Goal: Task Accomplishment & Management: Manage account settings

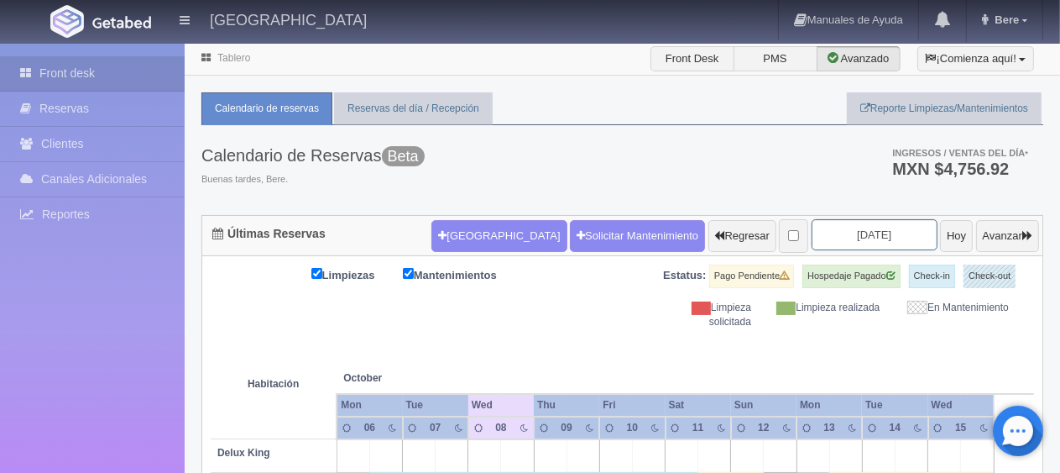
click at [812, 227] on input "2025-10-08" at bounding box center [875, 234] width 126 height 31
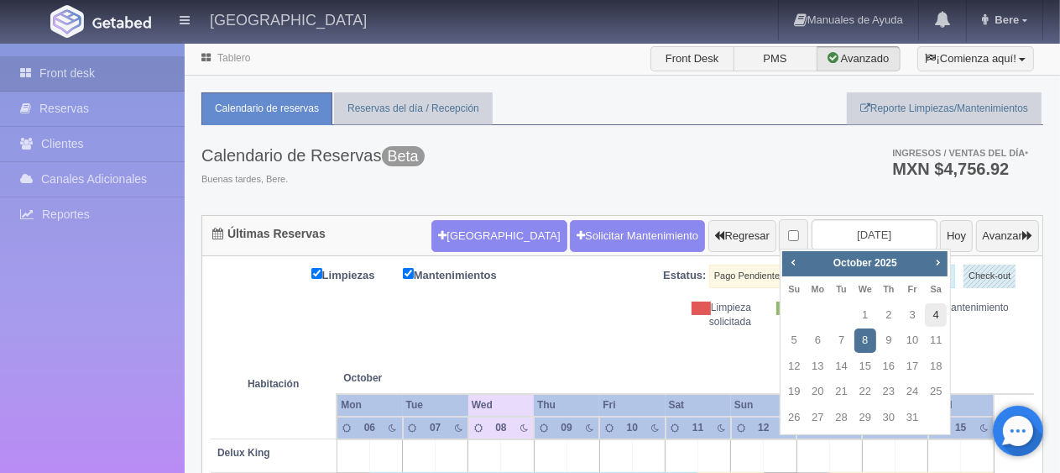
click at [929, 317] on link "4" at bounding box center [936, 315] width 22 height 24
type input "2025-10-04"
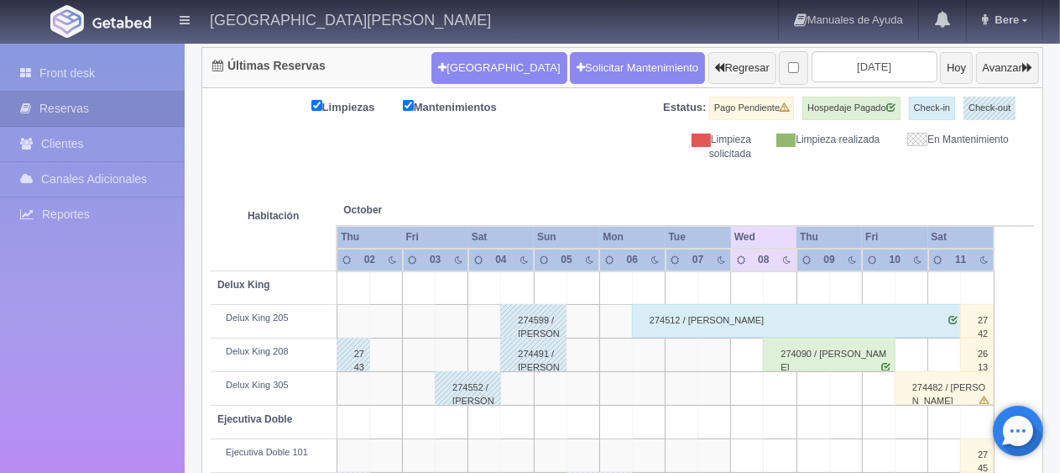
scroll to position [336, 0]
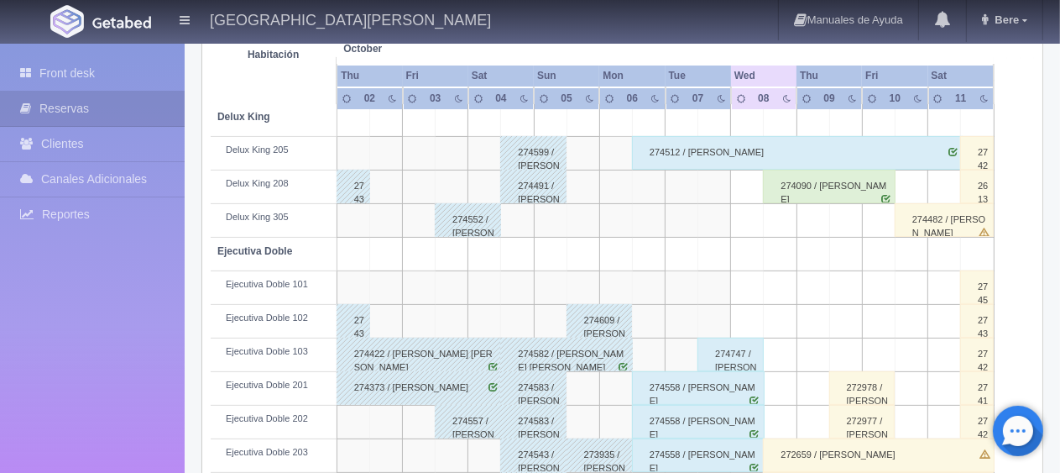
click at [521, 193] on div "274491 / Alejandra Alvarez" at bounding box center [533, 187] width 66 height 34
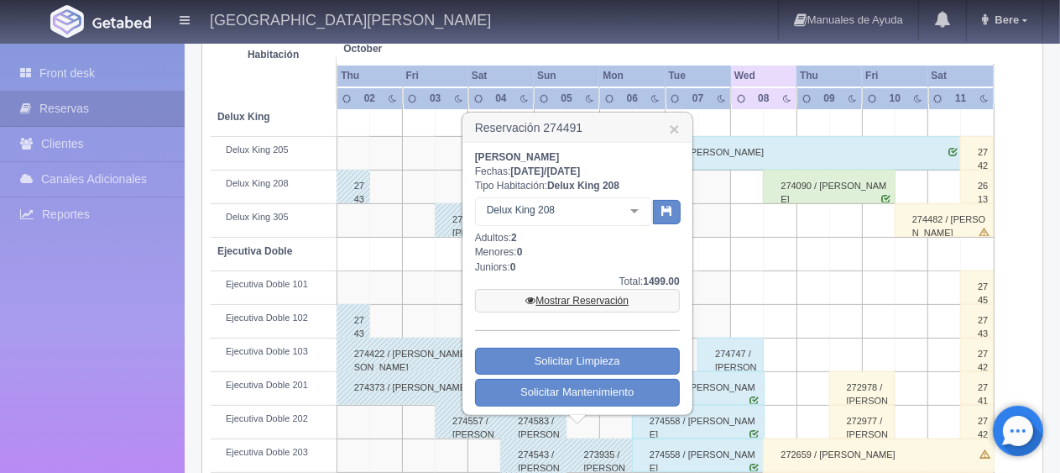
click at [598, 297] on link "Mostrar Reservación" at bounding box center [577, 301] width 205 height 24
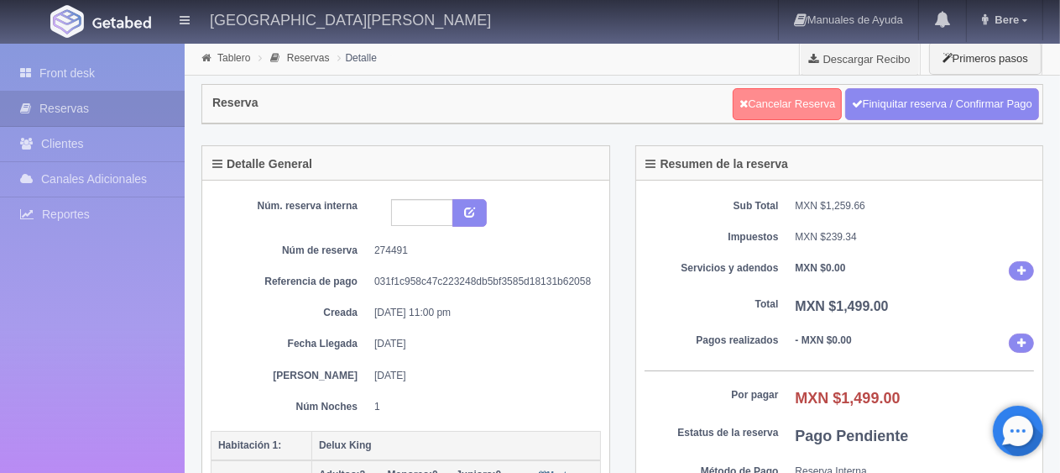
click at [769, 112] on link "Cancelar Reserva" at bounding box center [787, 104] width 109 height 32
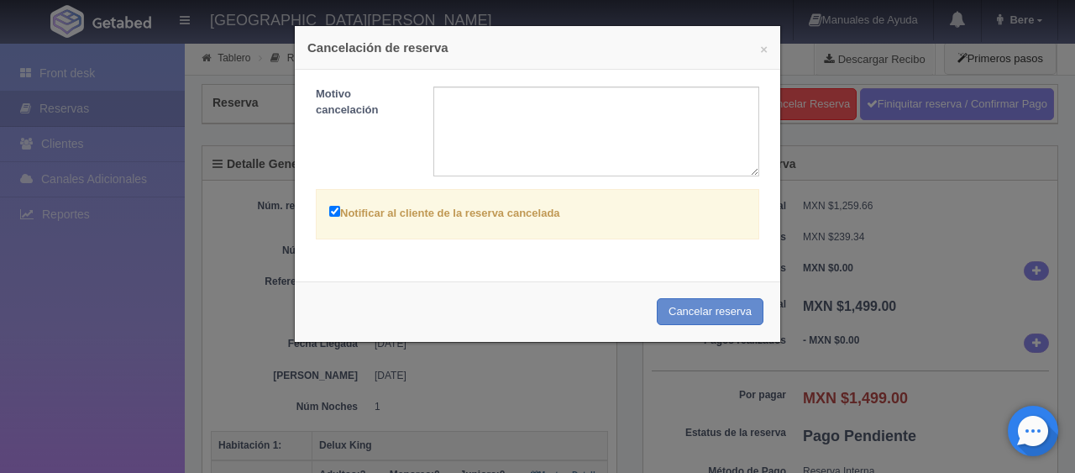
click at [173, 302] on div "× Cancelación de reserva Motivo cancelación Notificar al cliente de la reserva …" at bounding box center [537, 236] width 1075 height 473
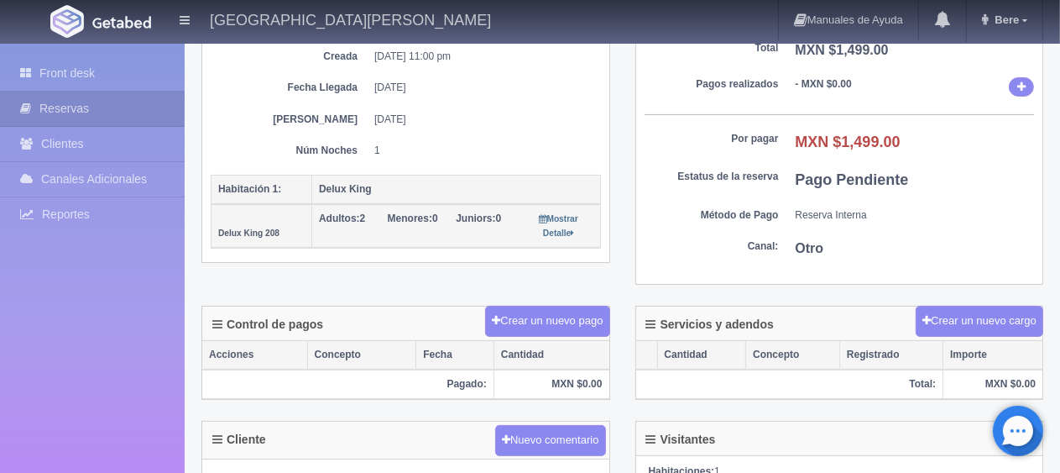
scroll to position [4, 0]
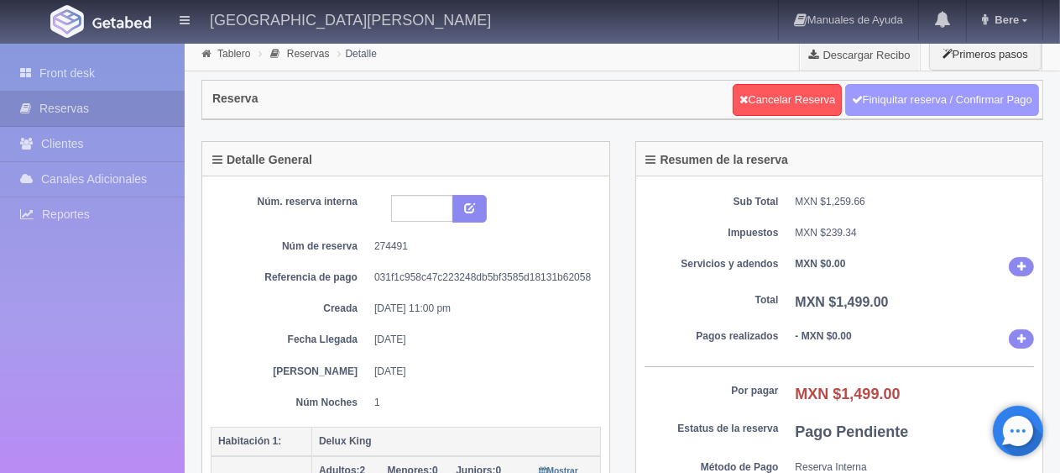
click at [940, 107] on link "Finiquitar reserva / Confirmar Pago" at bounding box center [942, 100] width 194 height 32
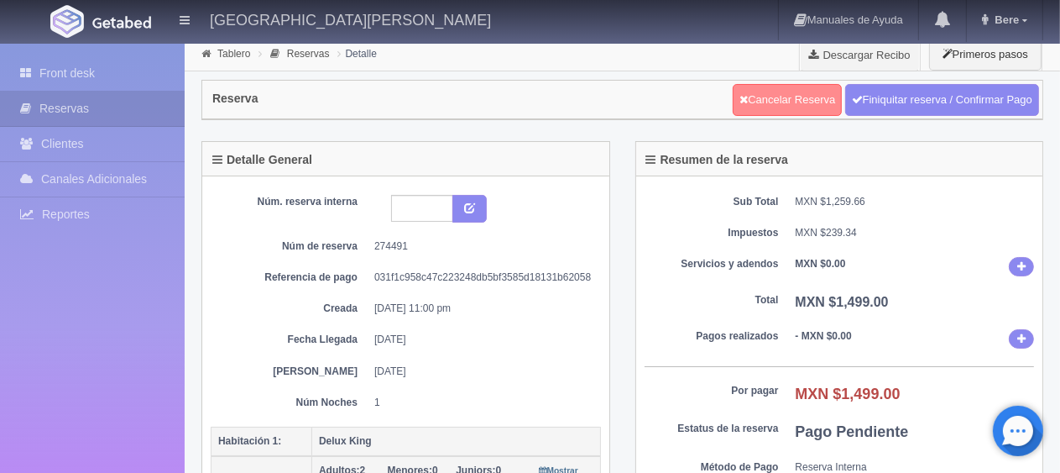
click at [757, 97] on link "Cancelar Reserva" at bounding box center [787, 100] width 109 height 32
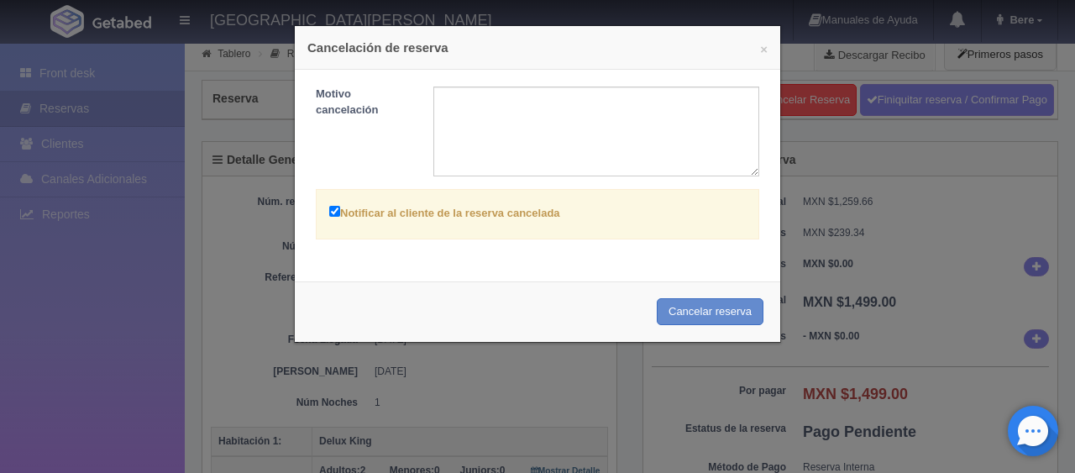
click at [477, 214] on label "Notificar al cliente de la reserva cancelada" at bounding box center [444, 211] width 231 height 19
click at [340, 214] on input "Notificar al cliente de la reserva cancelada" at bounding box center [334, 211] width 11 height 11
checkbox input "false"
drag, startPoint x: 712, startPoint y: 304, endPoint x: 589, endPoint y: 60, distance: 273.0
click at [712, 304] on button "Cancelar reserva" at bounding box center [710, 312] width 107 height 28
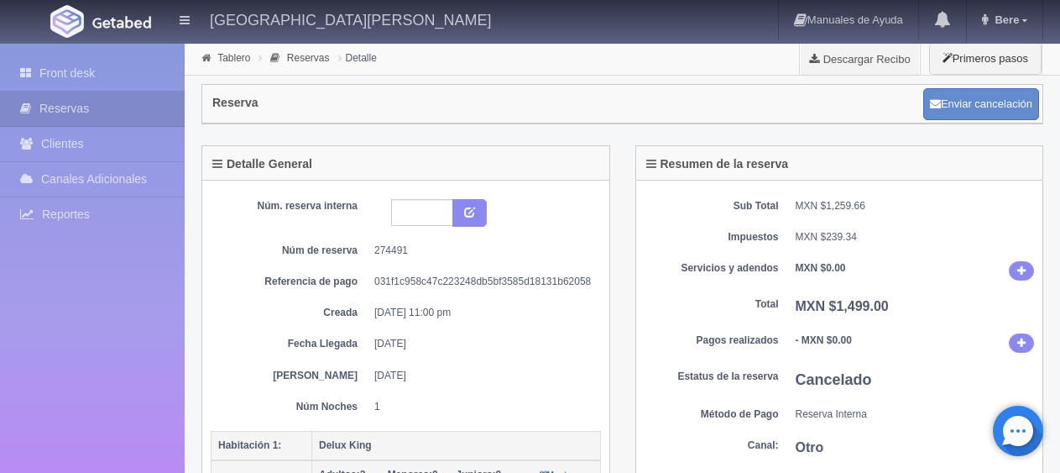
scroll to position [4, 0]
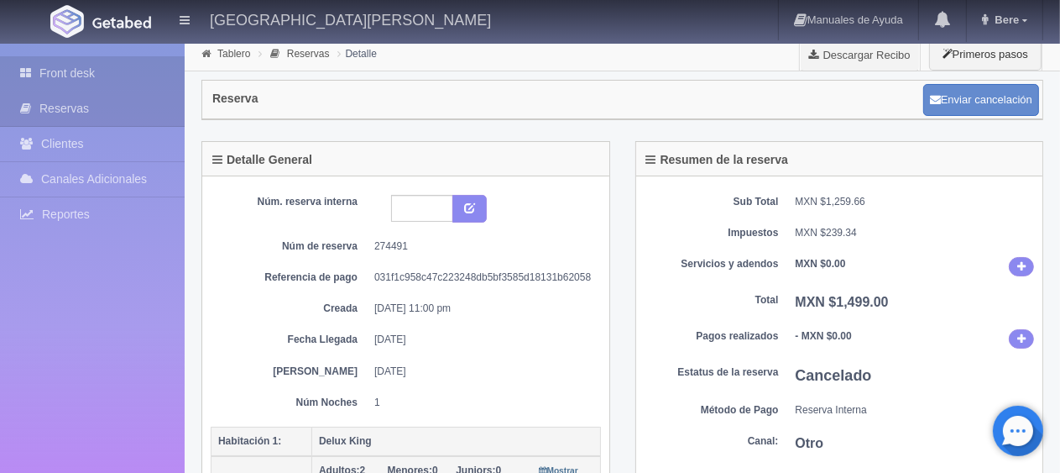
click at [60, 71] on link "Front desk" at bounding box center [92, 73] width 185 height 34
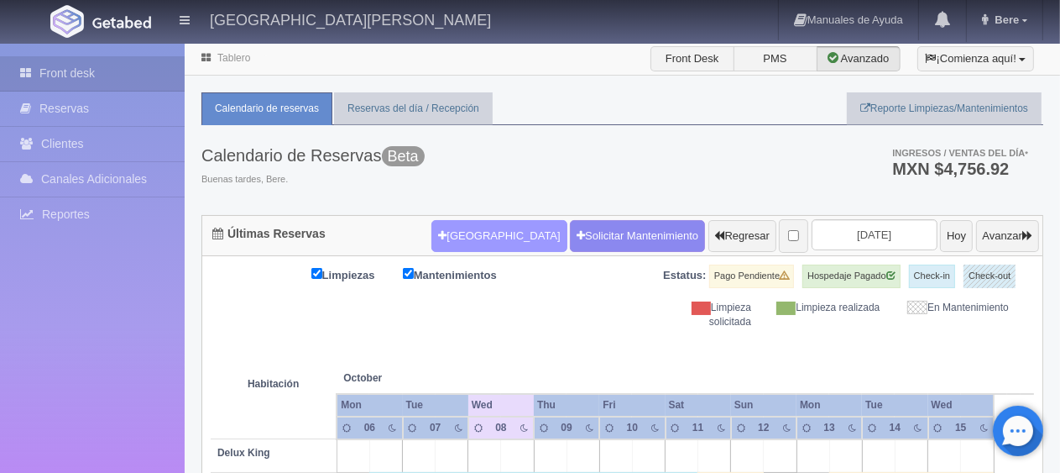
click at [432, 245] on button "Nueva Reserva" at bounding box center [499, 236] width 135 height 32
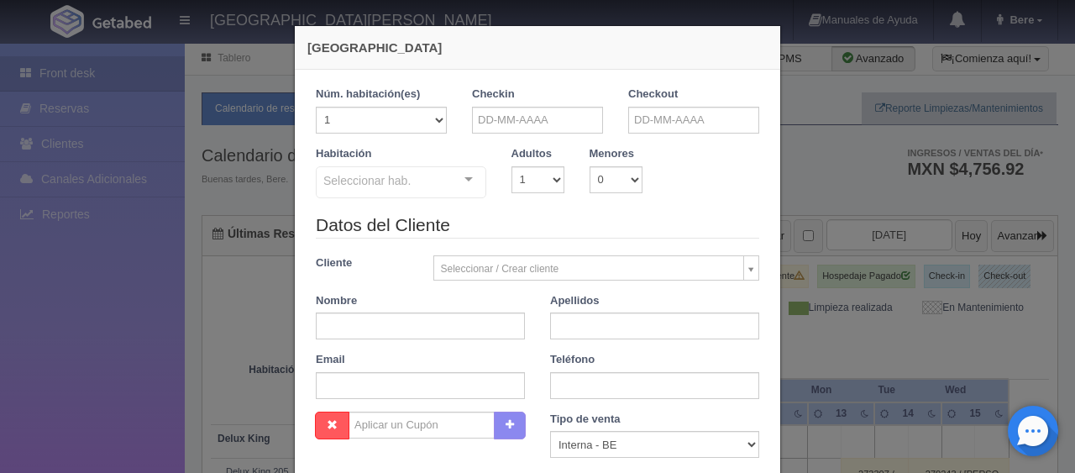
checkbox input "false"
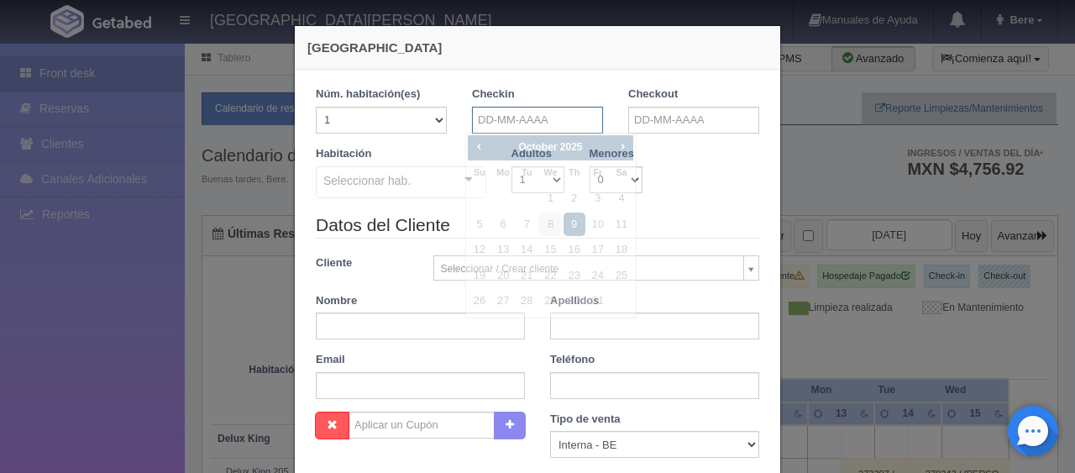
click at [517, 121] on input "text" at bounding box center [537, 120] width 131 height 27
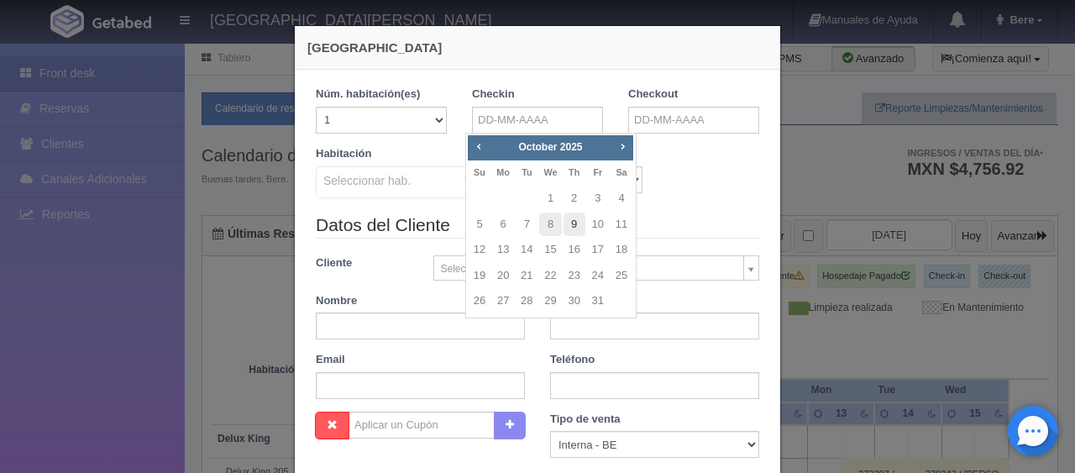
click at [573, 227] on link "9" at bounding box center [574, 224] width 22 height 24
type input "09-10-2025"
checkbox input "false"
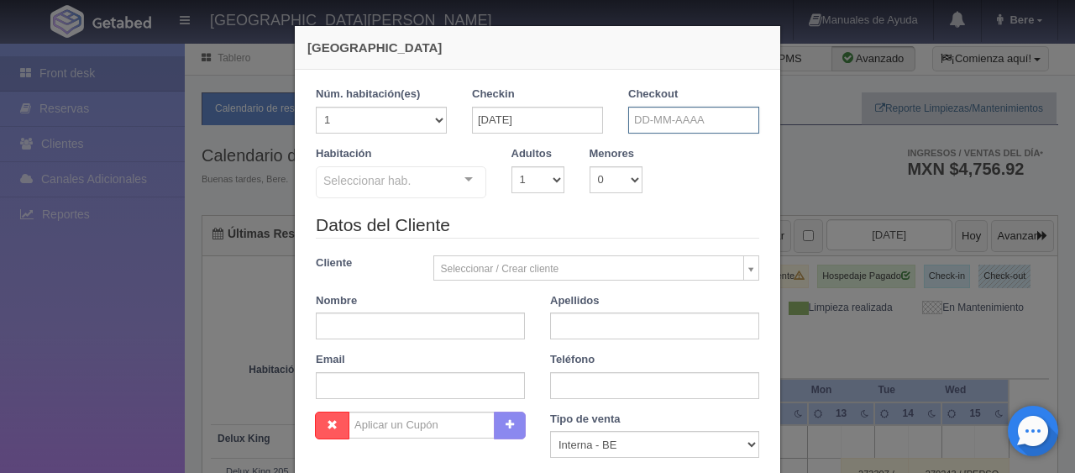
click at [676, 129] on input "text" at bounding box center [693, 120] width 131 height 27
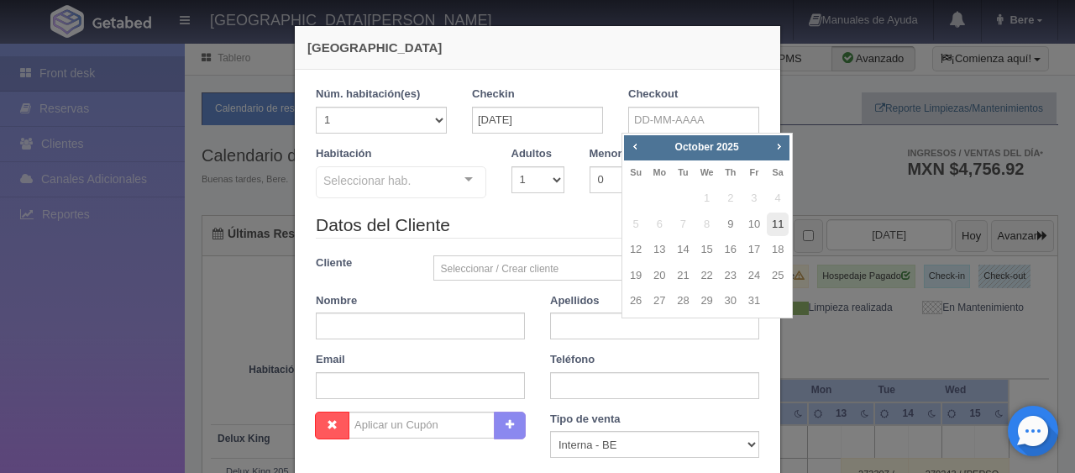
click at [776, 227] on link "11" at bounding box center [777, 224] width 22 height 24
type input "11-10-2025"
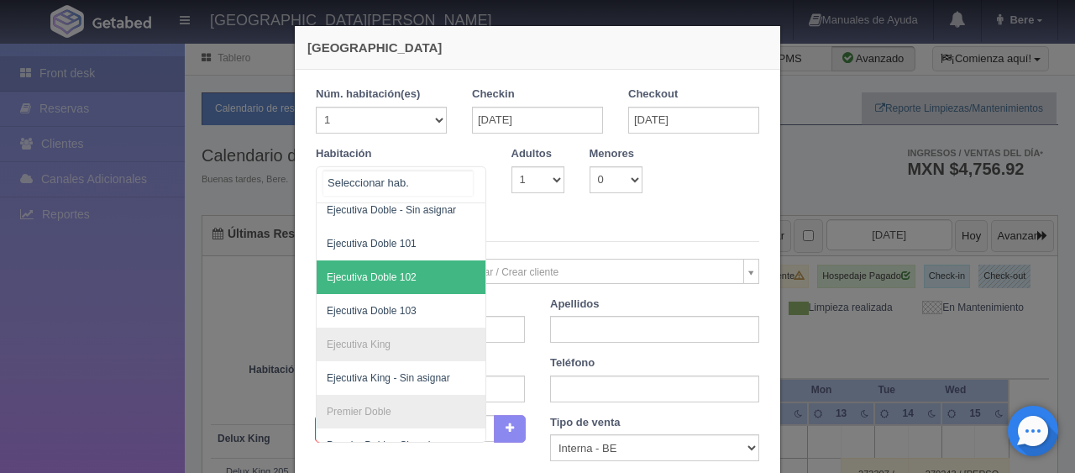
click at [427, 280] on span "Ejecutiva Doble 102" at bounding box center [458, 277] width 282 height 34
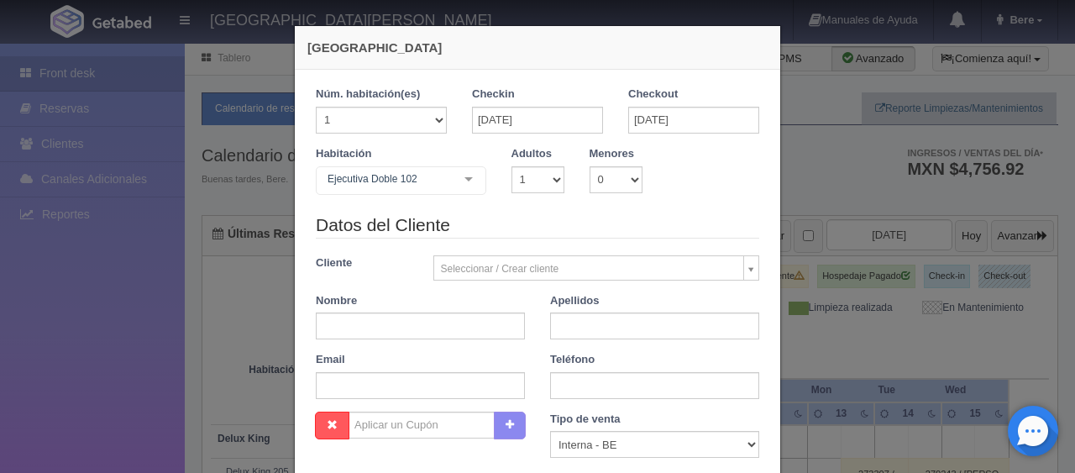
checkbox input "false"
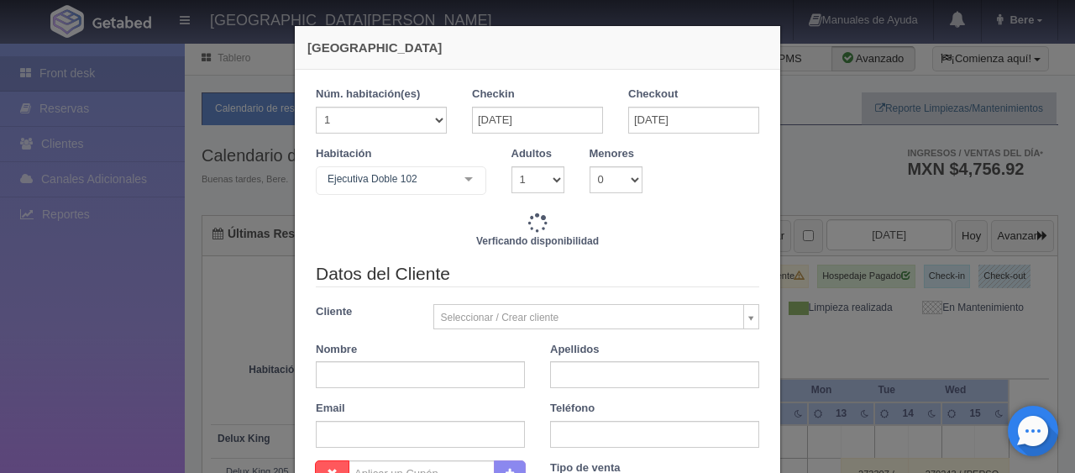
type input "2598.00"
checkbox input "false"
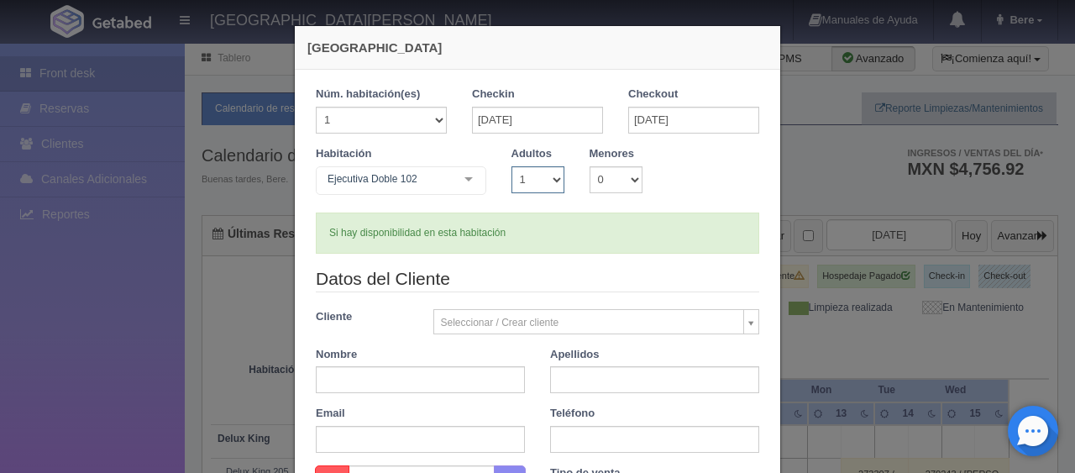
click at [520, 180] on select "1 2 3 4 5 6 7 8 9 10" at bounding box center [537, 179] width 53 height 27
select select "2"
click at [511, 166] on select "1 2 3 4 5 6 7 8 9 10" at bounding box center [537, 179] width 53 height 27
checkbox input "false"
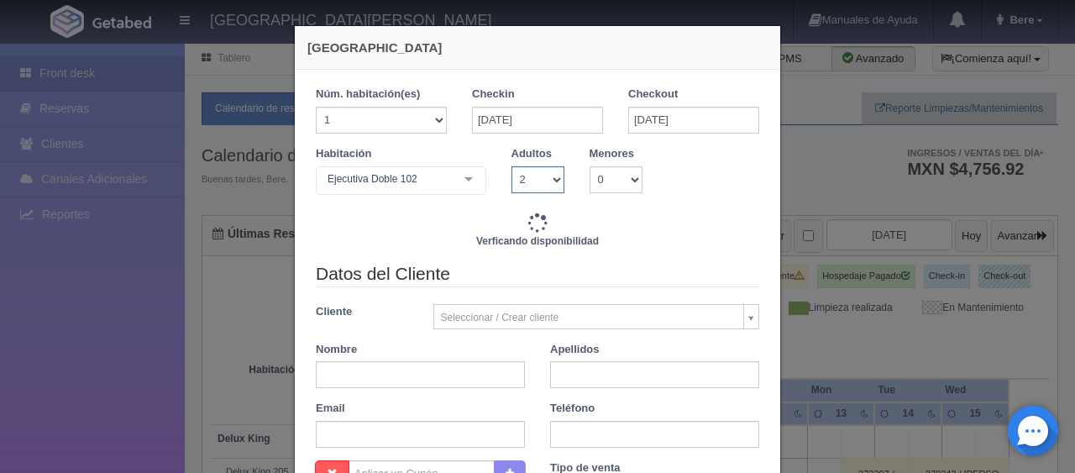
type input "3098.00"
checkbox input "false"
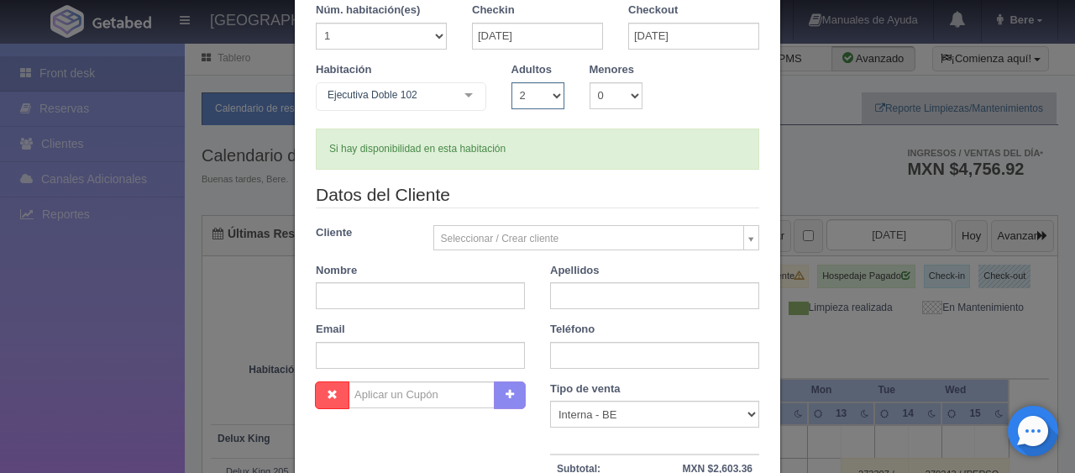
scroll to position [168, 0]
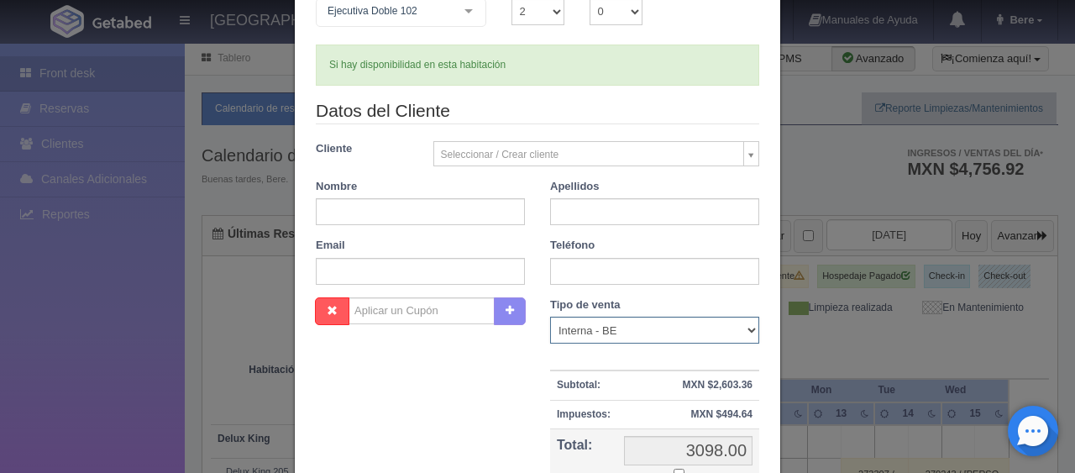
click at [630, 321] on select "Correo Electronico Interna - BE Llamada OTA Externa Otro WALK IN" at bounding box center [654, 330] width 209 height 27
click at [550, 317] on select "Correo Electronico Interna - BE Llamada OTA Externa Otro WALK IN" at bounding box center [654, 330] width 209 height 27
click at [604, 337] on select "Correo Electronico Interna - BE Llamada OTA Externa Otro WALK IN" at bounding box center [654, 330] width 209 height 27
select select "phone"
click at [550, 317] on select "Correo Electronico Interna - BE Llamada OTA Externa Otro WALK IN" at bounding box center [654, 330] width 209 height 27
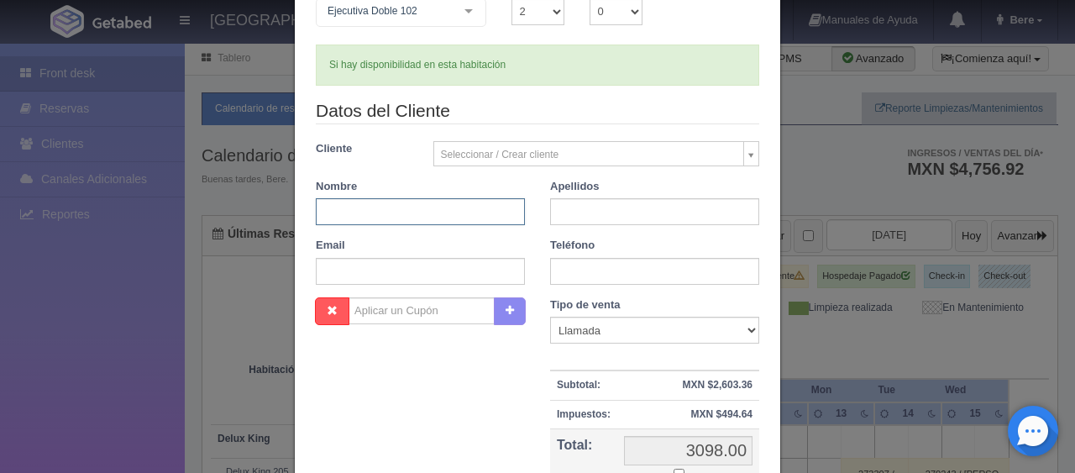
click at [479, 211] on input "text" at bounding box center [420, 211] width 209 height 27
type input "Rosa"
click at [683, 206] on input "text" at bounding box center [654, 211] width 209 height 27
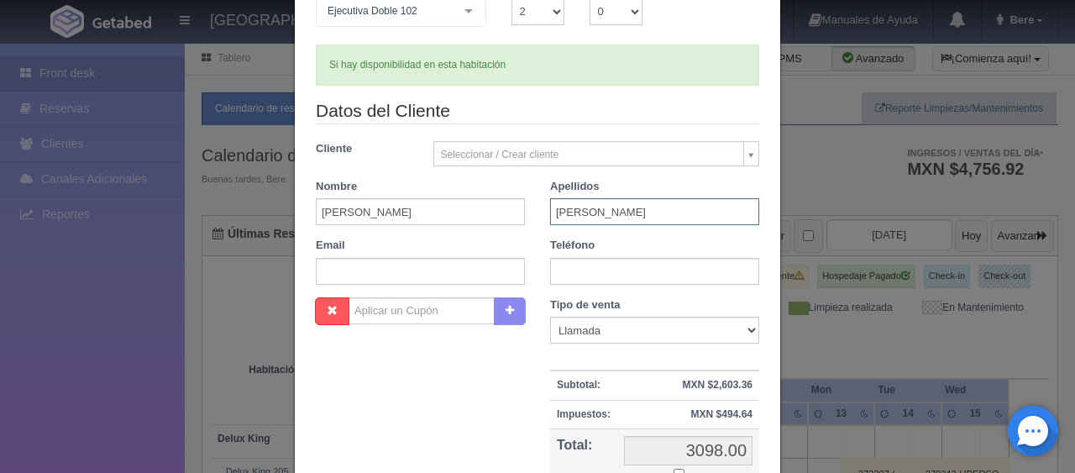
type input "Huerta Lara"
click at [355, 212] on input "Rosa" at bounding box center [420, 211] width 209 height 27
click at [379, 209] on input "Rosa Isela" at bounding box center [420, 211] width 209 height 27
type input "Rosa Isabel"
click at [570, 264] on input "text" at bounding box center [654, 271] width 209 height 27
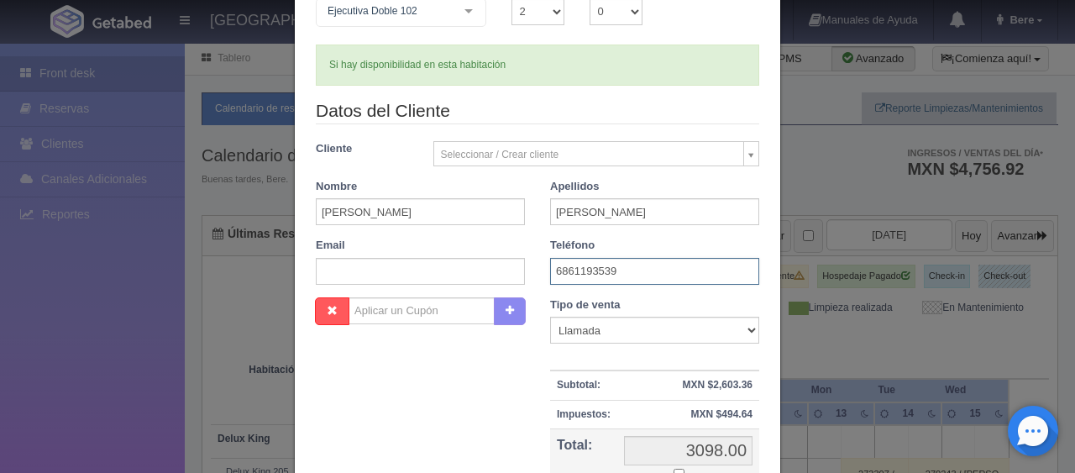
scroll to position [336, 0]
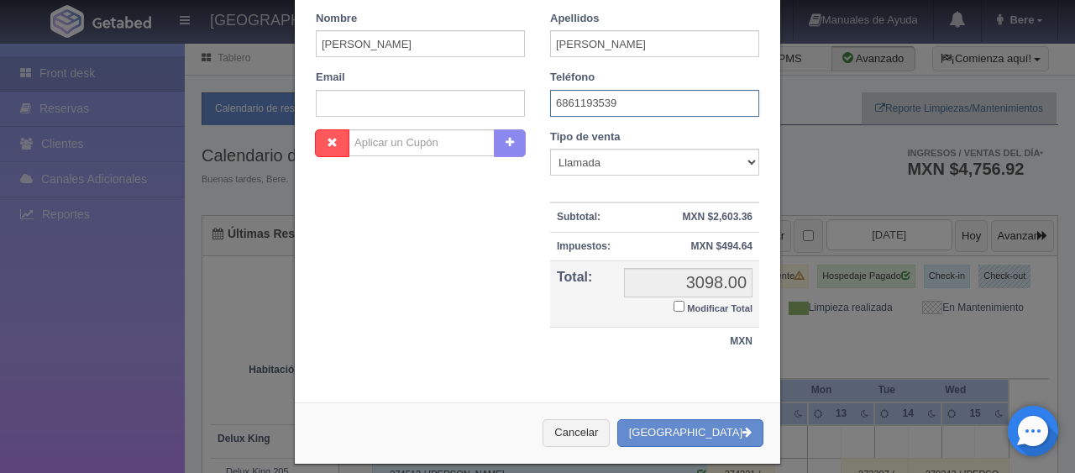
type input "6861193539"
click at [673, 307] on input "Modificar Total" at bounding box center [678, 306] width 11 height 11
checkbox input "true"
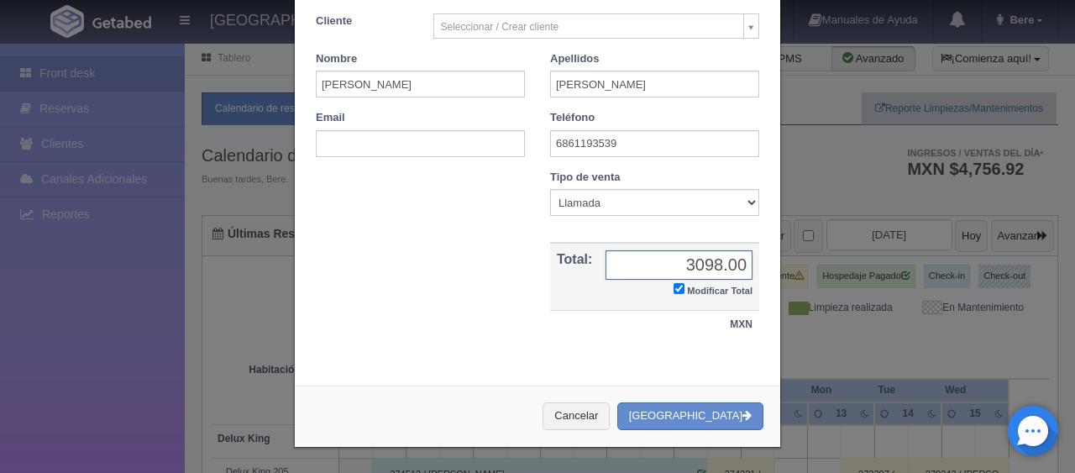
scroll to position [292, 0]
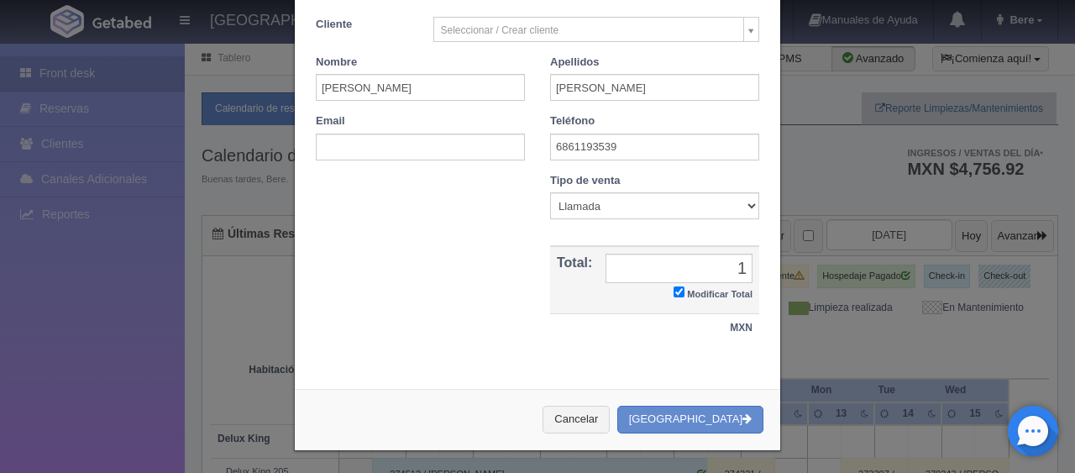
click at [574, 345] on div "Nombre Cupón : Descuentos : Tipo de venta Correo Electronico Interna - BE Llama…" at bounding box center [537, 266] width 468 height 186
drag, startPoint x: 724, startPoint y: 264, endPoint x: 743, endPoint y: 264, distance: 19.3
click at [743, 264] on input "1" at bounding box center [678, 268] width 147 height 29
type input "2998"
click at [683, 408] on button "[GEOGRAPHIC_DATA]" at bounding box center [690, 419] width 146 height 28
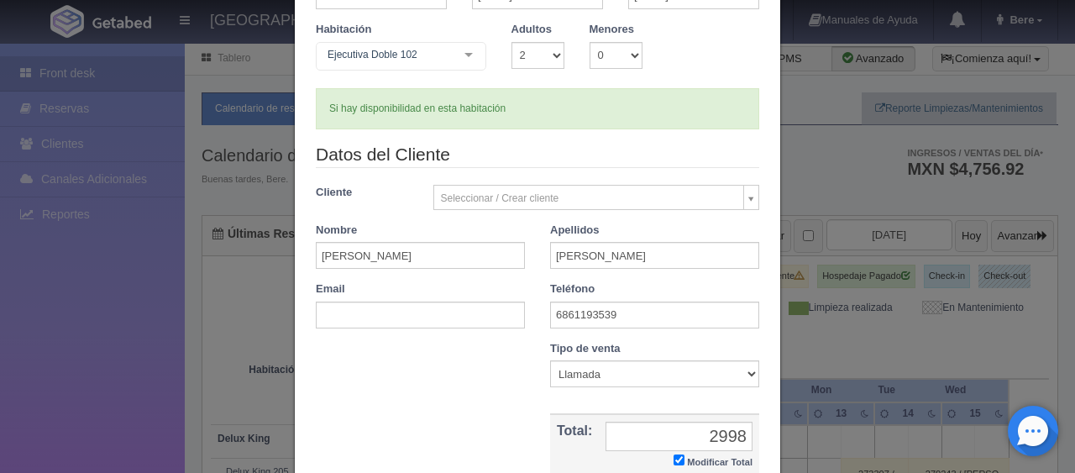
scroll to position [40, 0]
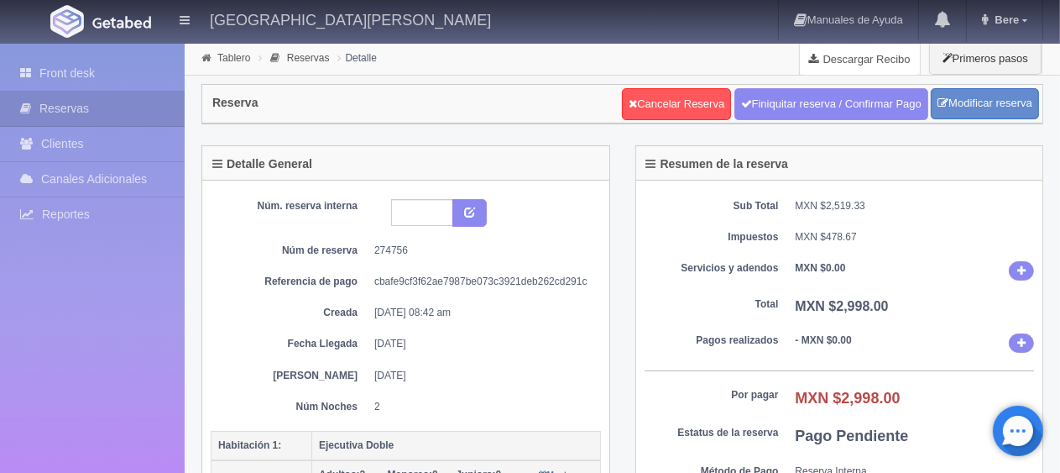
click at [826, 47] on link "Descargar Recibo" at bounding box center [860, 59] width 120 height 34
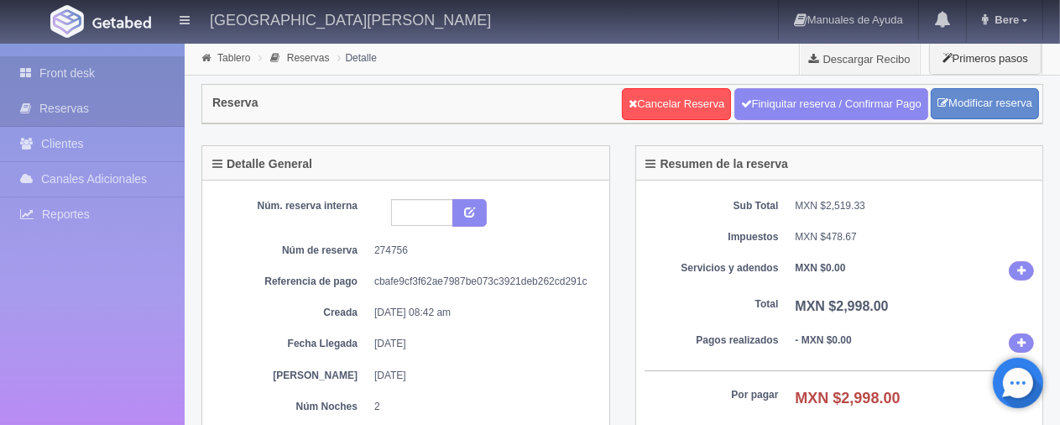
click at [61, 64] on link "Front desk" at bounding box center [92, 73] width 185 height 34
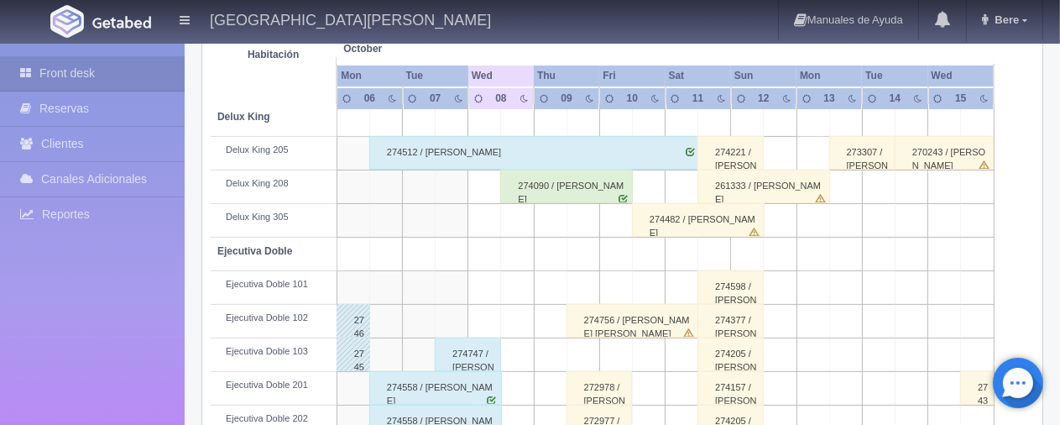
scroll to position [504, 0]
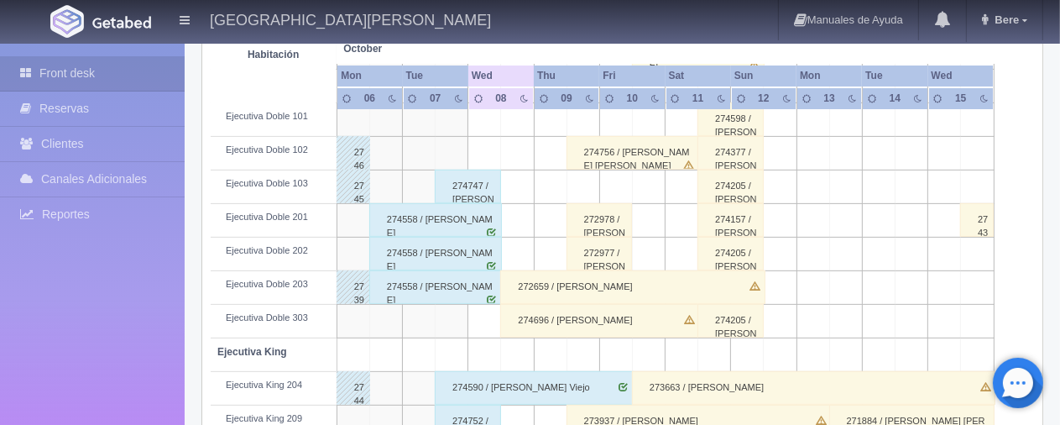
click at [615, 154] on div "274756 / Rosa Isabel Huerta Lara" at bounding box center [633, 153] width 133 height 34
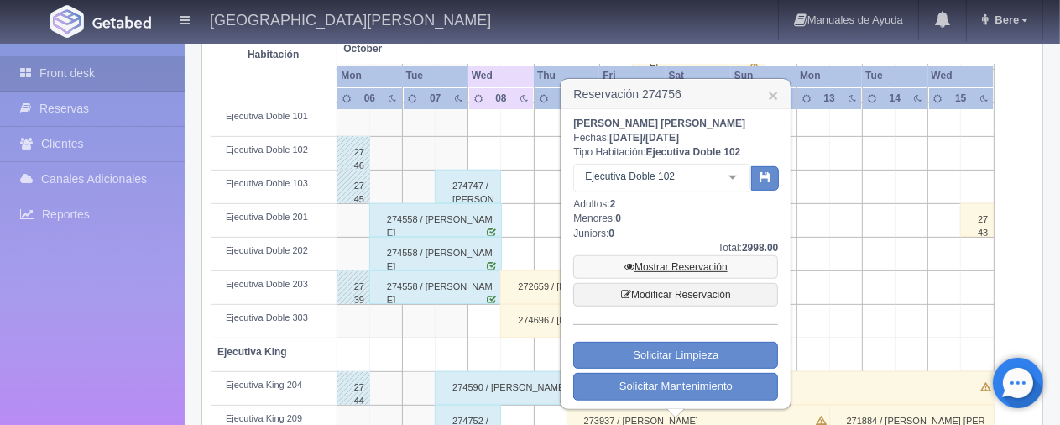
click at [651, 267] on link "Mostrar Reservación" at bounding box center [675, 267] width 205 height 24
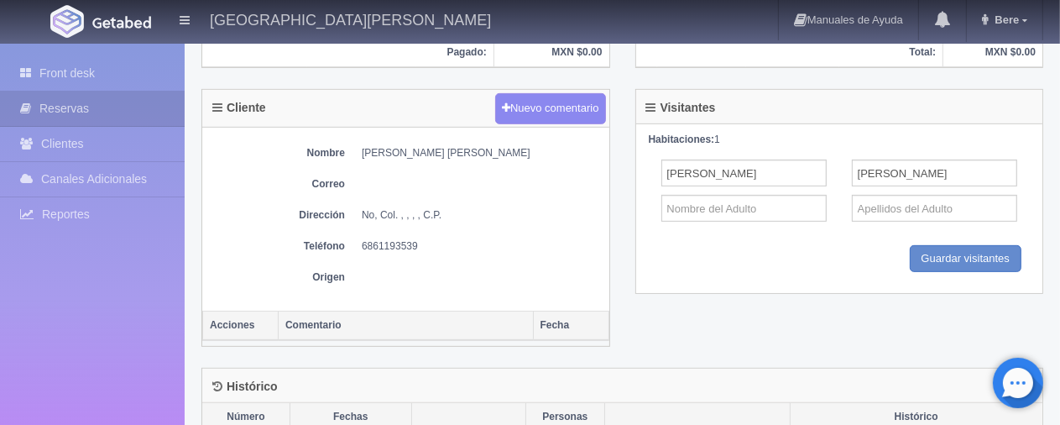
scroll to position [588, 0]
drag, startPoint x: 353, startPoint y: 245, endPoint x: 446, endPoint y: 238, distance: 93.5
click at [446, 239] on dl "Teléfono [PHONE_NUMBER]" at bounding box center [406, 246] width 390 height 14
copy dd "6861193539"
drag, startPoint x: 240, startPoint y: 180, endPoint x: 44, endPoint y: 69, distance: 224.8
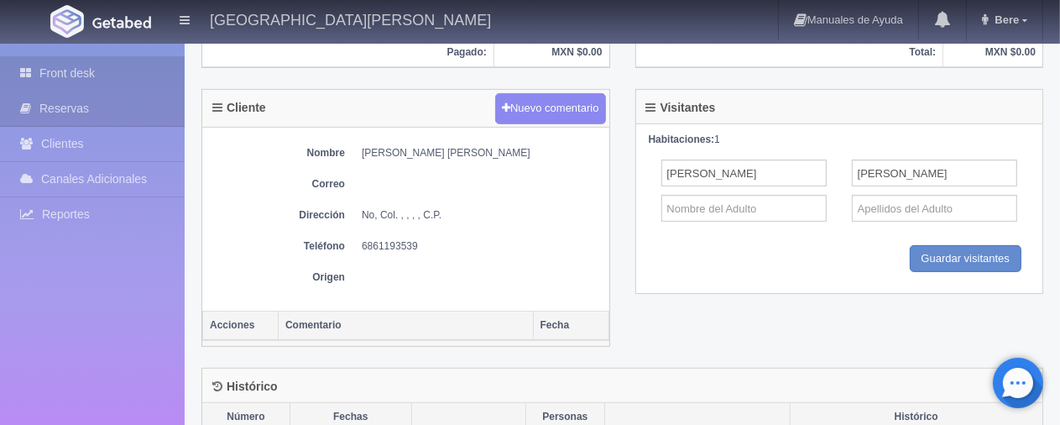
click at [237, 177] on dt "Correo" at bounding box center [278, 184] width 134 height 14
click at [43, 65] on link "Front desk" at bounding box center [92, 73] width 185 height 34
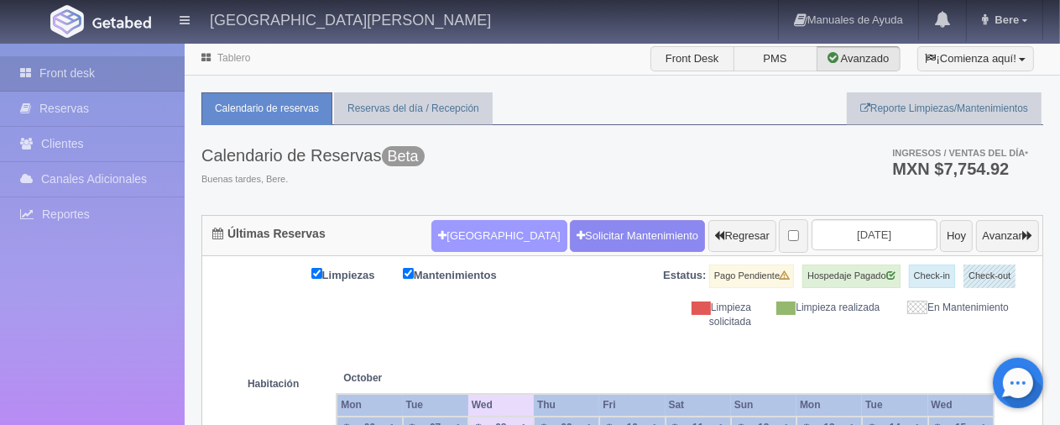
click at [495, 226] on button "Nueva Reserva" at bounding box center [499, 236] width 135 height 32
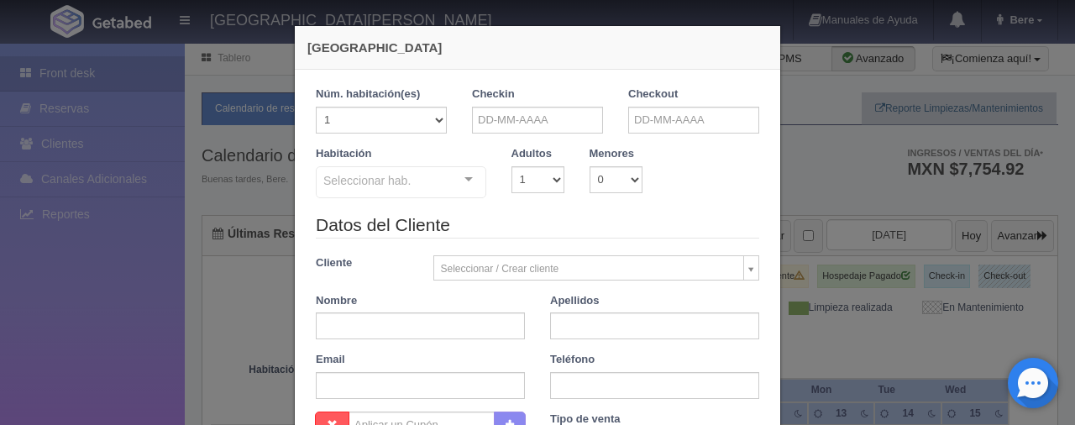
checkbox input "false"
click at [481, 116] on input "text" at bounding box center [537, 120] width 131 height 27
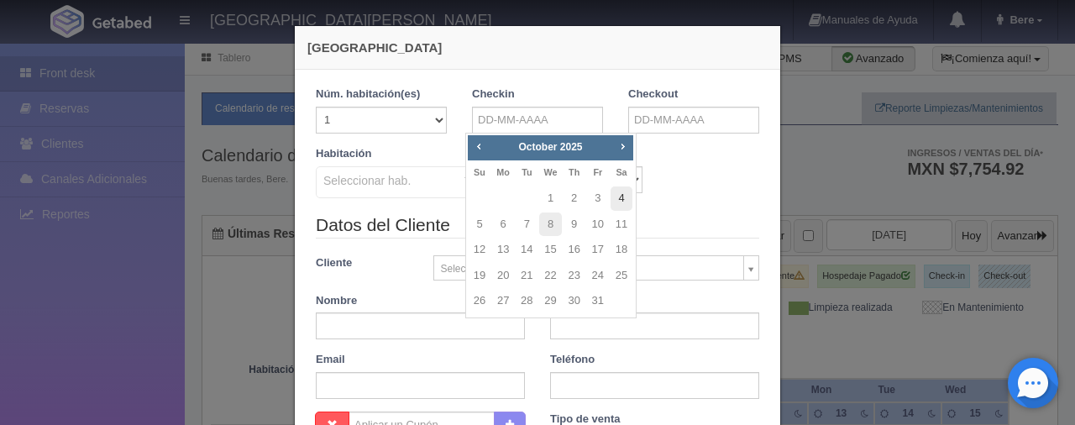
click at [615, 198] on link "4" at bounding box center [621, 198] width 22 height 24
type input "04-10-2025"
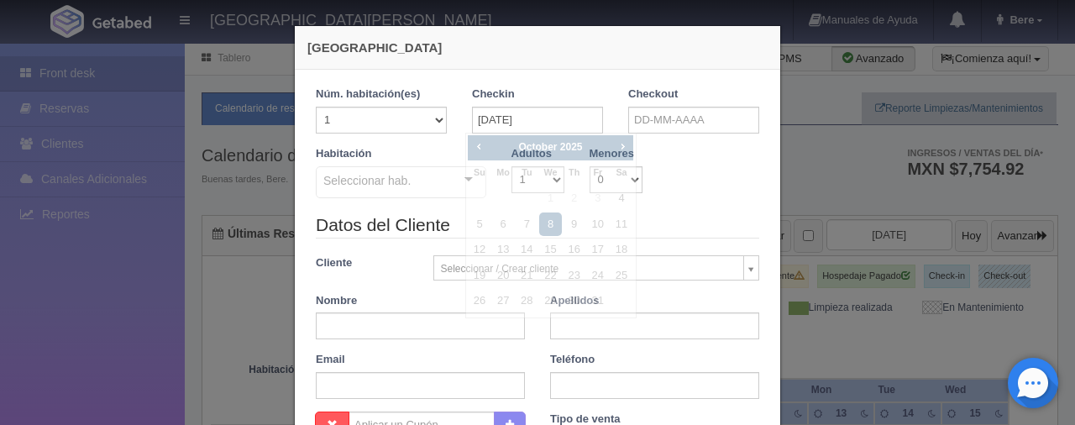
checkbox input "false"
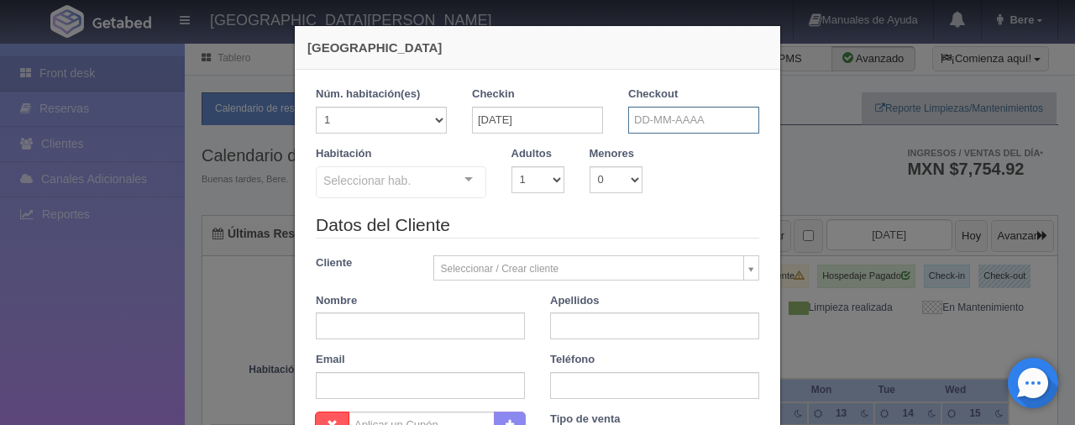
click at [660, 122] on input "text" at bounding box center [693, 120] width 131 height 27
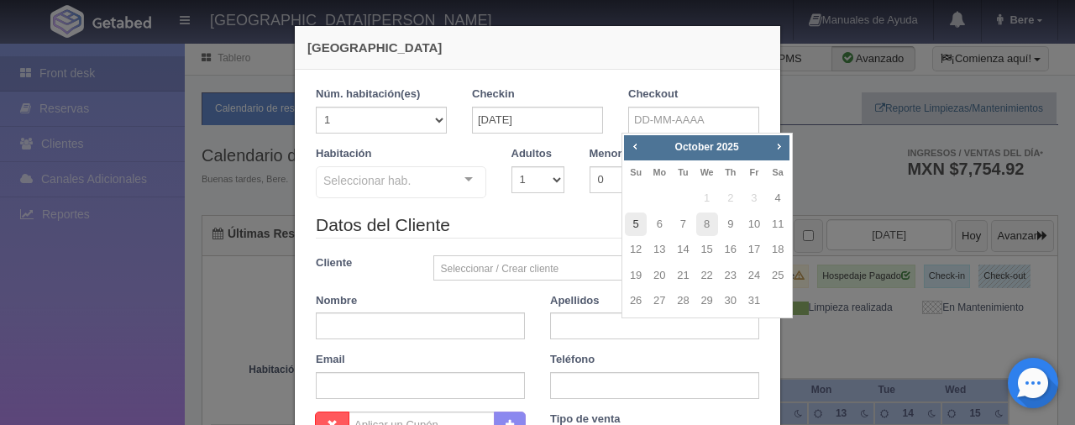
click at [636, 225] on link "5" at bounding box center [636, 224] width 22 height 24
type input "05-10-2025"
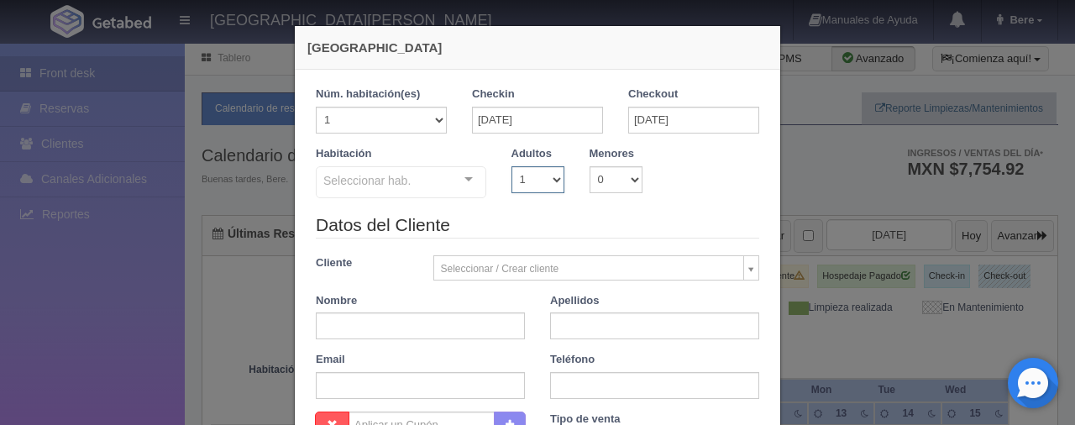
click at [513, 170] on select "1 2 3 4 5 6 7 8 9 10" at bounding box center [537, 179] width 53 height 27
checkbox input "false"
click at [631, 170] on select "0 1 2 3 4 5 6 7 8 9 10" at bounding box center [615, 179] width 53 height 27
select select "1"
click at [589, 166] on select "0 1 2 3 4 5 6 7 8 9 10" at bounding box center [615, 179] width 53 height 27
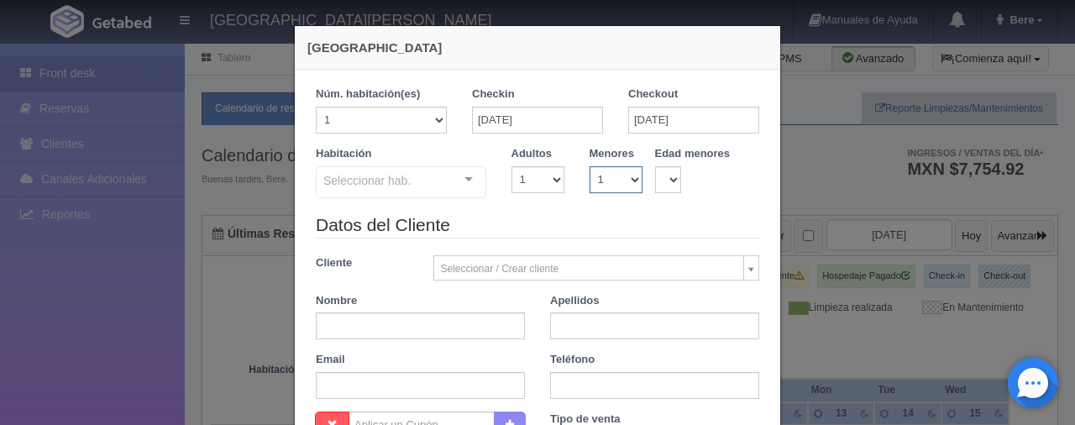
checkbox input "false"
click at [655, 180] on select "0 1 2 3 4 5 6 7 8 9 10 11 12 13 14 15 16 17 18" at bounding box center [668, 179] width 27 height 27
select select "8"
click at [655, 166] on select "0 1 2 3 4 5 6 7 8 9 10 11 12 13 14 15 16 17 18" at bounding box center [668, 179] width 27 height 27
click at [435, 184] on div "Seleccionar hab." at bounding box center [401, 182] width 170 height 32
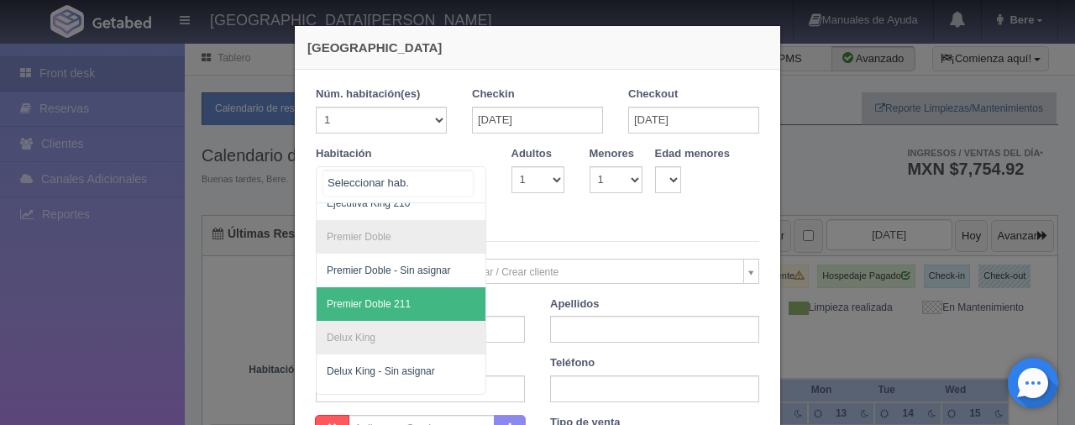
scroll to position [494, 0]
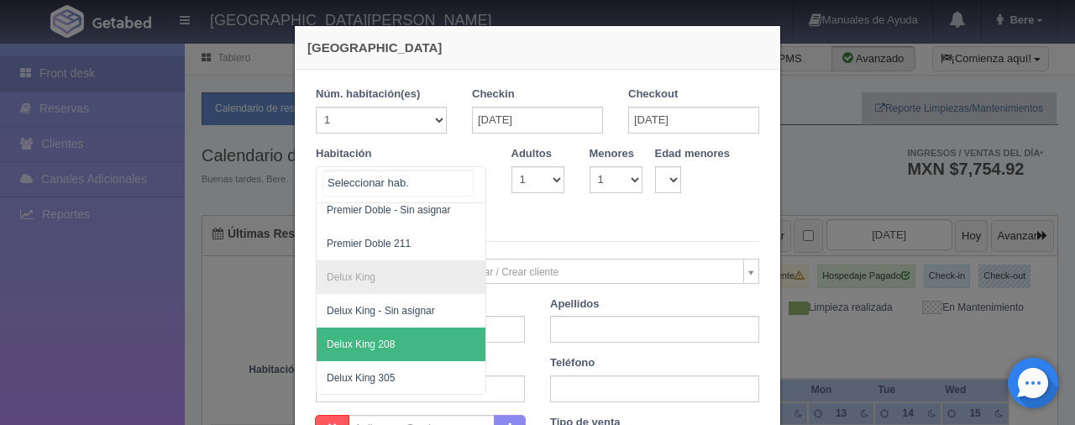
click at [432, 331] on span "Delux King 208" at bounding box center [458, 344] width 282 height 34
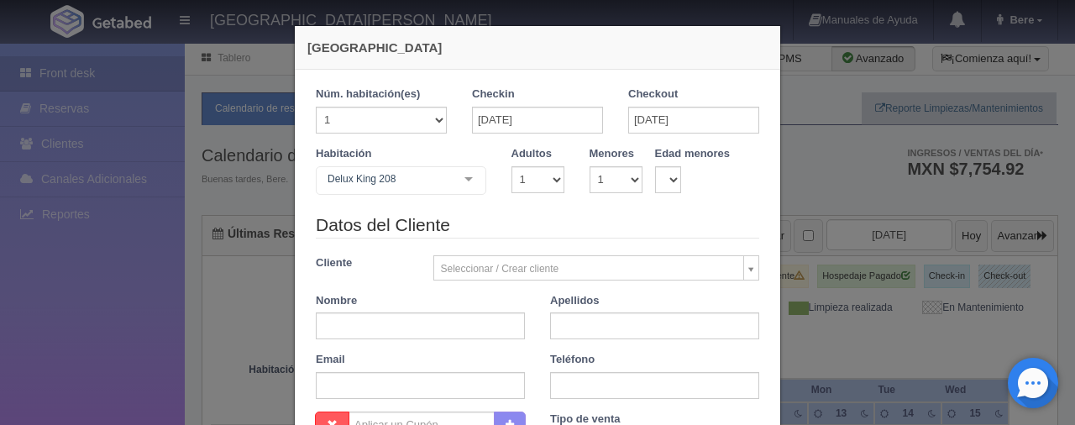
checkbox input "false"
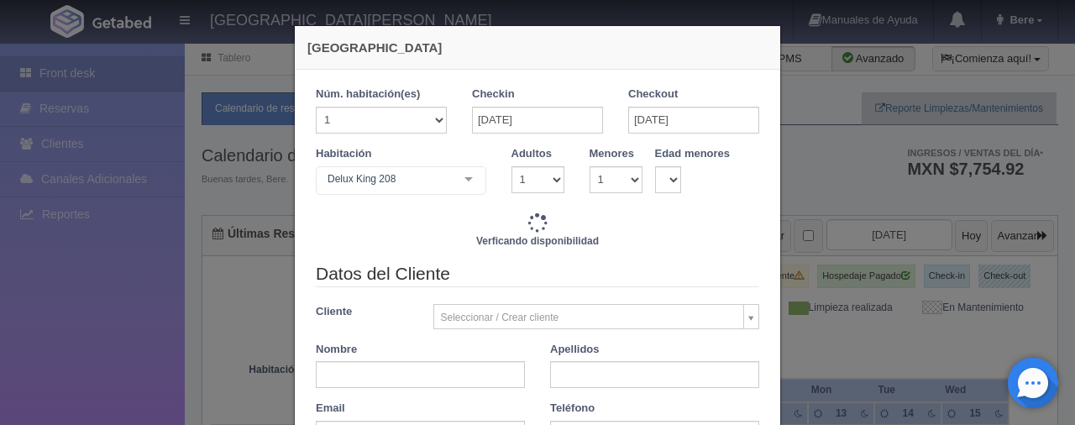
type input "1299.00"
checkbox input "false"
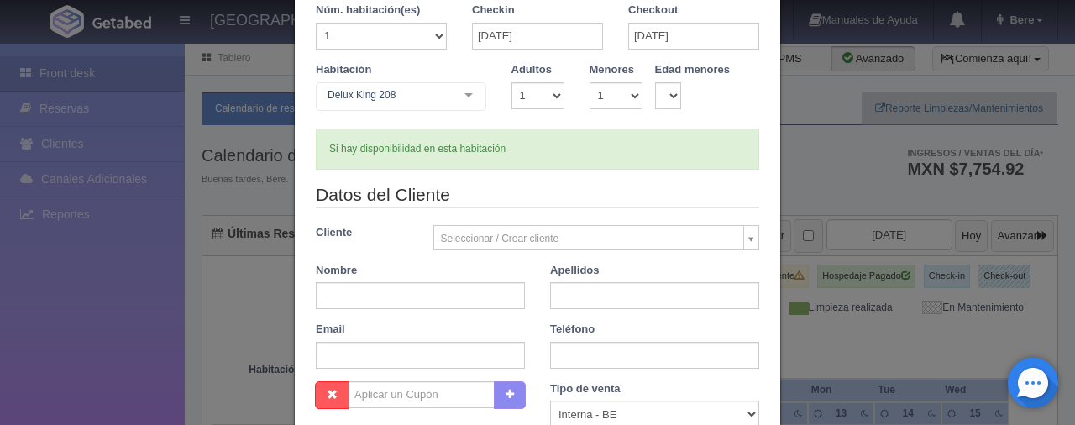
scroll to position [168, 0]
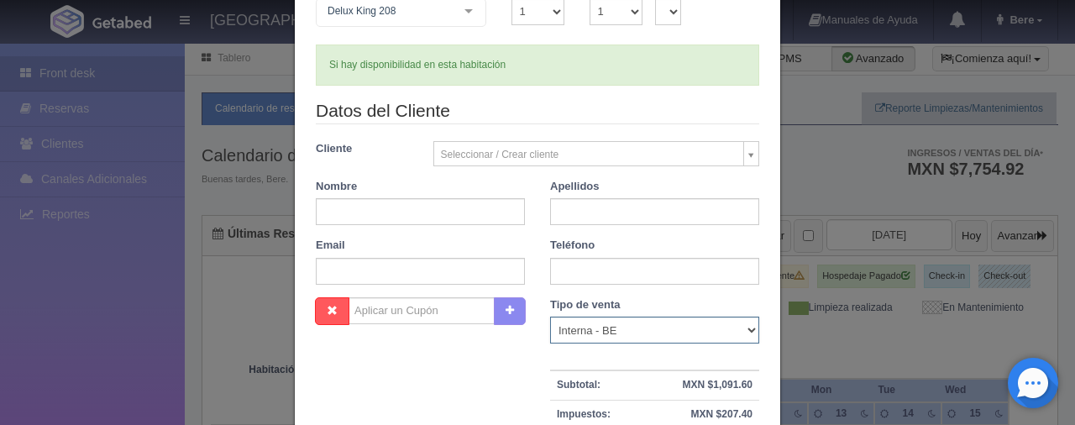
click at [594, 326] on select "Correo Electronico Interna - BE Llamada OTA Externa Otro WALK IN" at bounding box center [654, 330] width 209 height 27
select select "phone"
click at [550, 317] on select "Correo Electronico Interna - BE Llamada OTA Externa Otro WALK IN" at bounding box center [654, 330] width 209 height 27
click at [369, 193] on div "Nombre" at bounding box center [420, 202] width 234 height 47
click at [366, 207] on input "text" at bounding box center [420, 211] width 209 height 27
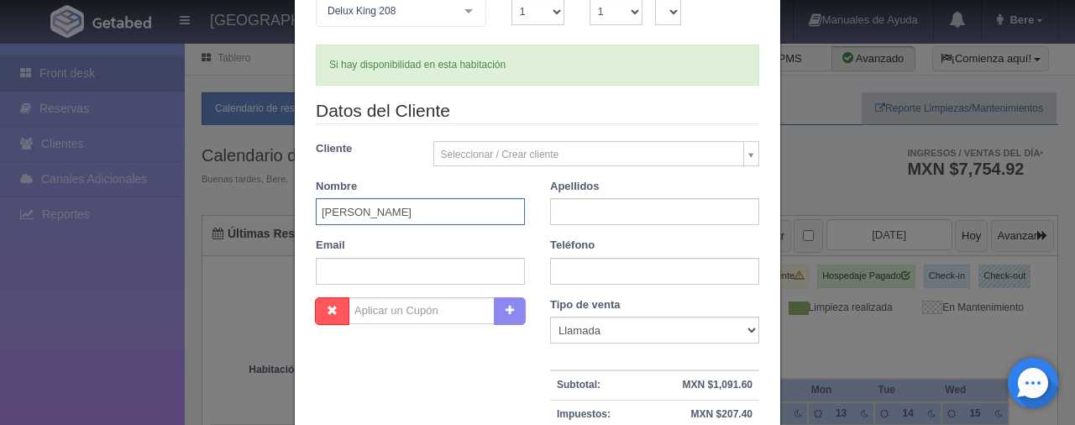
type input "Alejandra"
click at [615, 213] on input "text" at bounding box center [654, 211] width 209 height 27
type input "Alvarez"
click at [568, 274] on input "text" at bounding box center [654, 271] width 209 height 27
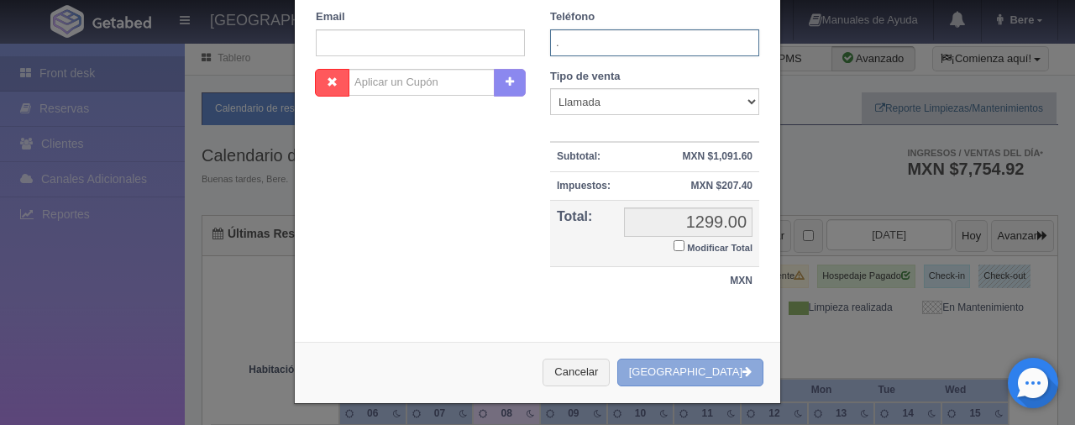
type input "."
click at [672, 364] on button "[GEOGRAPHIC_DATA]" at bounding box center [690, 372] width 146 height 28
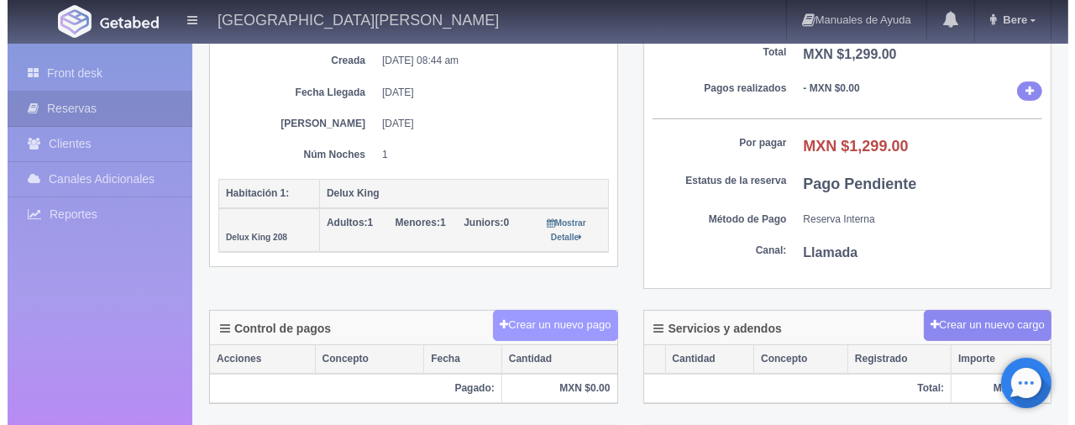
scroll to position [252, 0]
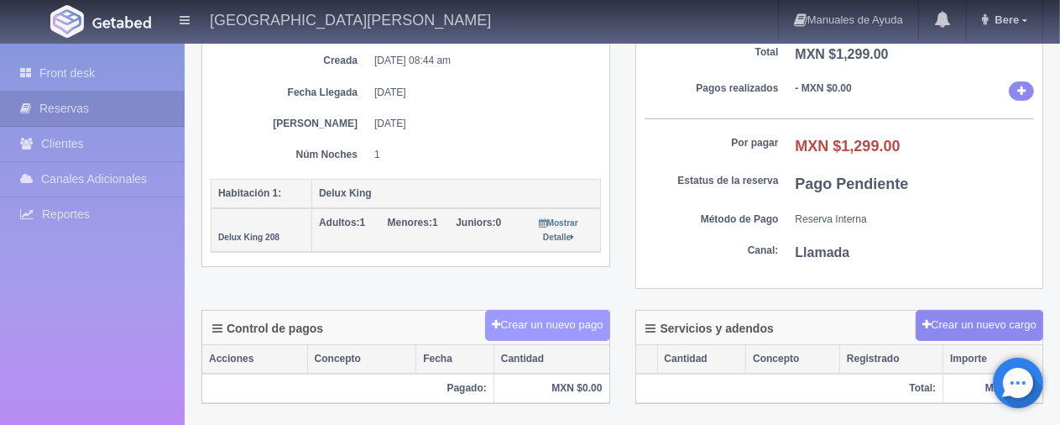
click at [557, 311] on button "Crear un nuevo pago" at bounding box center [547, 325] width 124 height 31
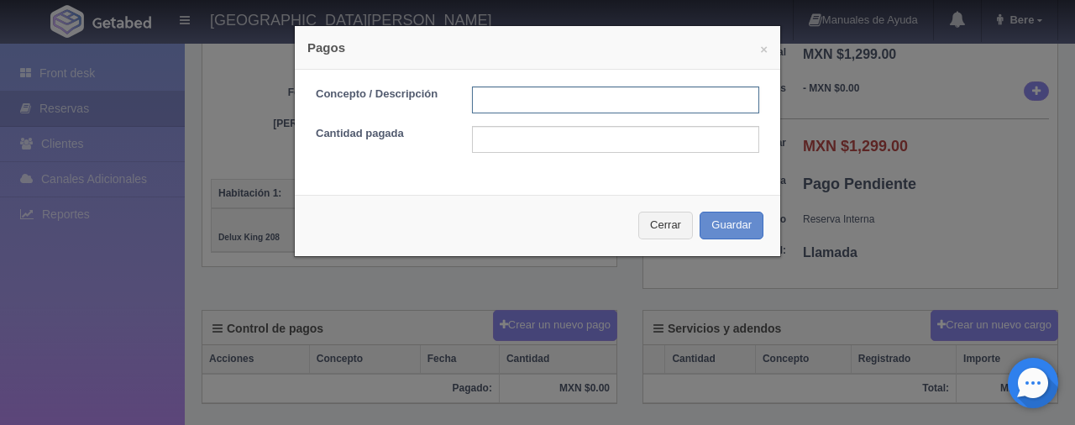
click at [504, 89] on input "text" at bounding box center [615, 99] width 287 height 27
type input "Total Efectivo"
click at [538, 153] on div "Concepto / Descripción Total Efectivo Cantidad pagada" at bounding box center [537, 126] width 485 height 112
click at [520, 152] on input "text" at bounding box center [615, 139] width 287 height 27
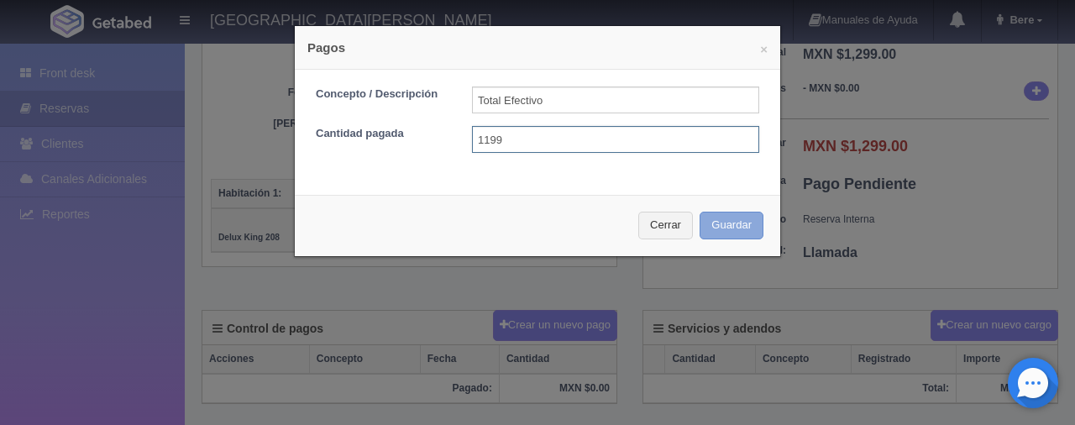
type input "1199"
click at [725, 230] on button "Guardar" at bounding box center [731, 226] width 64 height 28
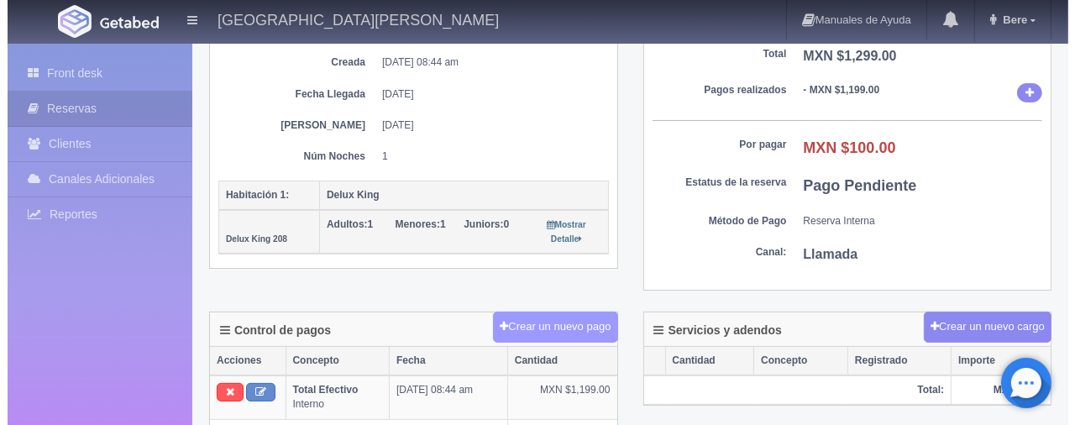
scroll to position [334, 0]
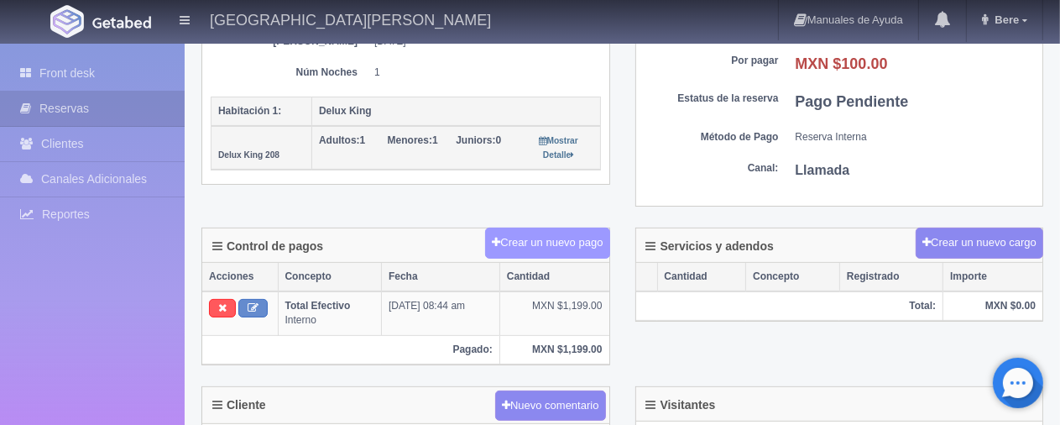
click at [517, 238] on button "Crear un nuevo pago" at bounding box center [547, 243] width 124 height 31
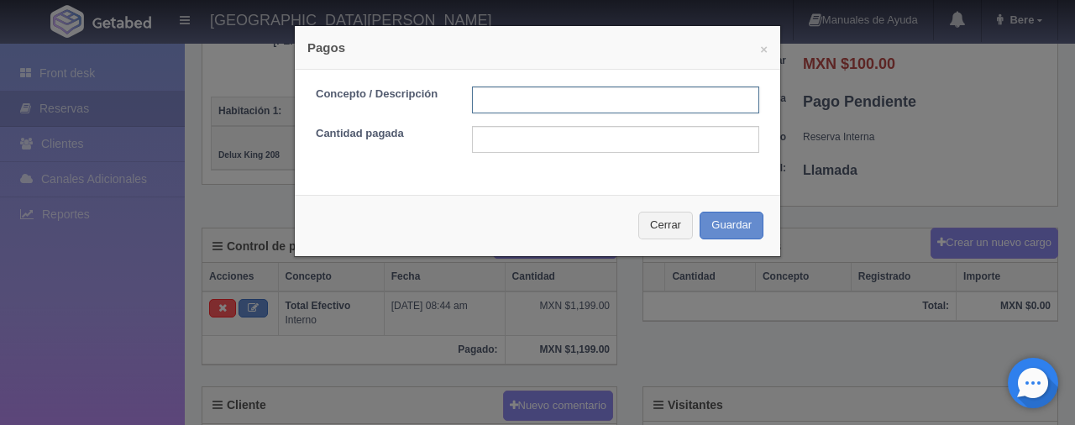
click at [512, 98] on input "text" at bounding box center [615, 99] width 287 height 27
type input "Descuento"
click at [526, 136] on input "text" at bounding box center [615, 139] width 287 height 27
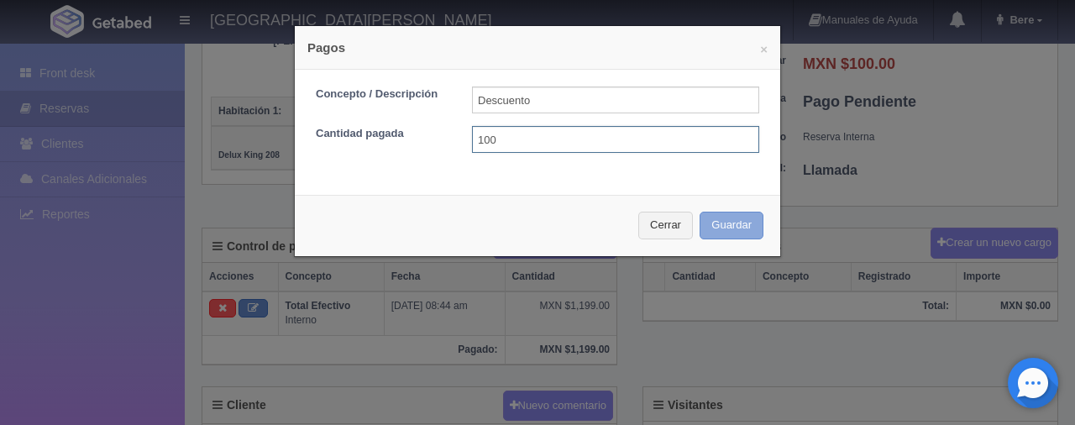
type input "100"
click at [718, 226] on button "Guardar" at bounding box center [731, 226] width 64 height 28
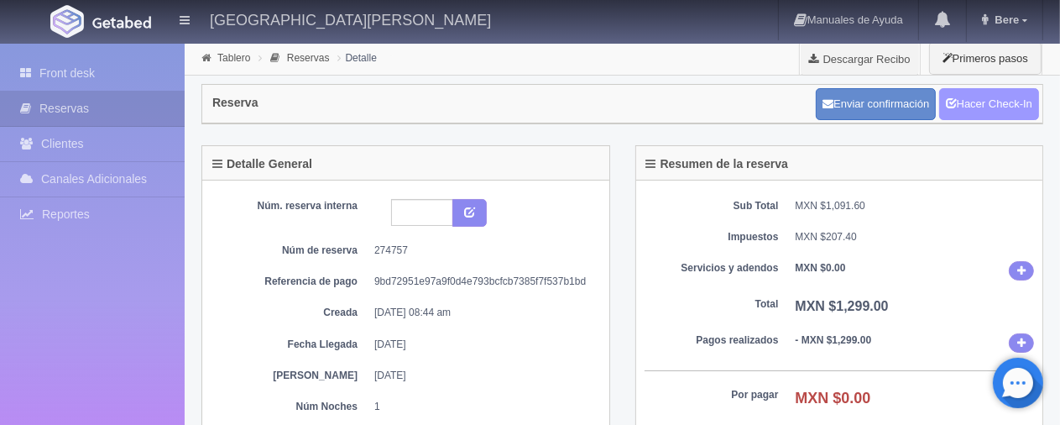
click at [1007, 104] on link "Hacer Check-In" at bounding box center [989, 104] width 100 height 32
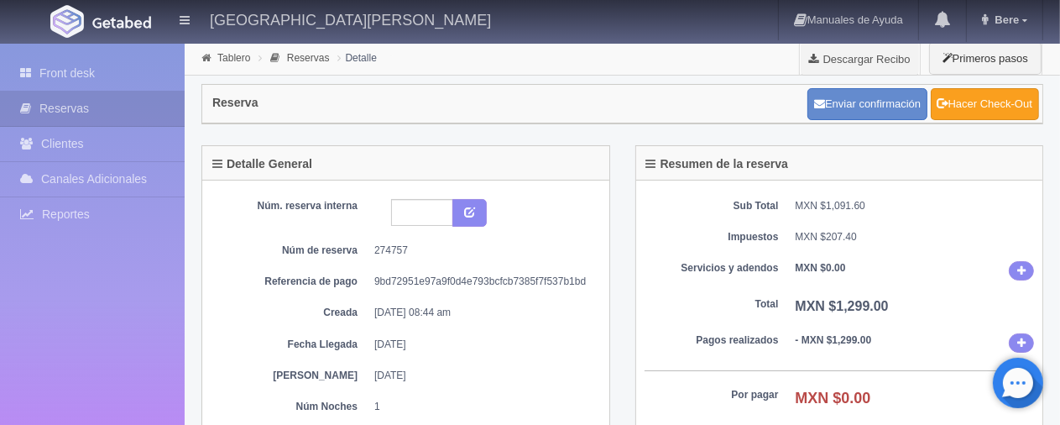
click at [1009, 102] on link "Hacer Check-Out" at bounding box center [985, 104] width 108 height 32
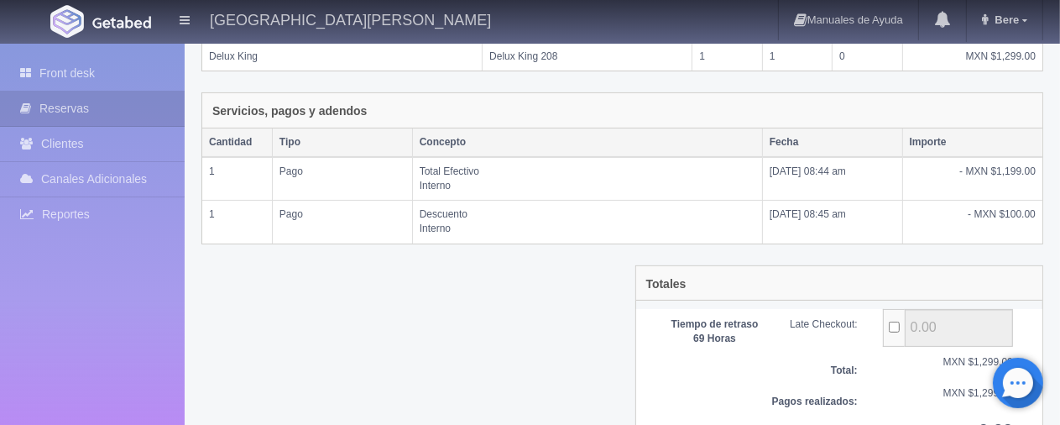
scroll to position [420, 0]
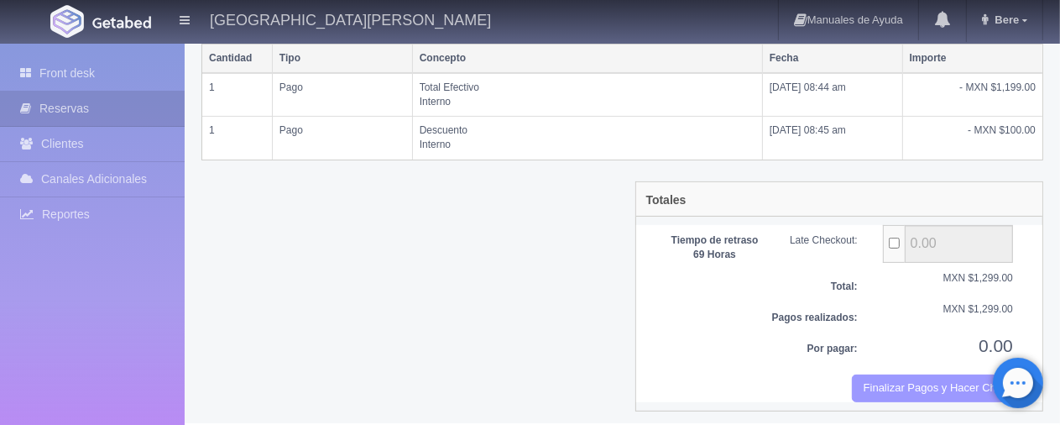
click at [891, 374] on button "Finalizar Pagos y Hacer Checkout" at bounding box center [932, 388] width 161 height 28
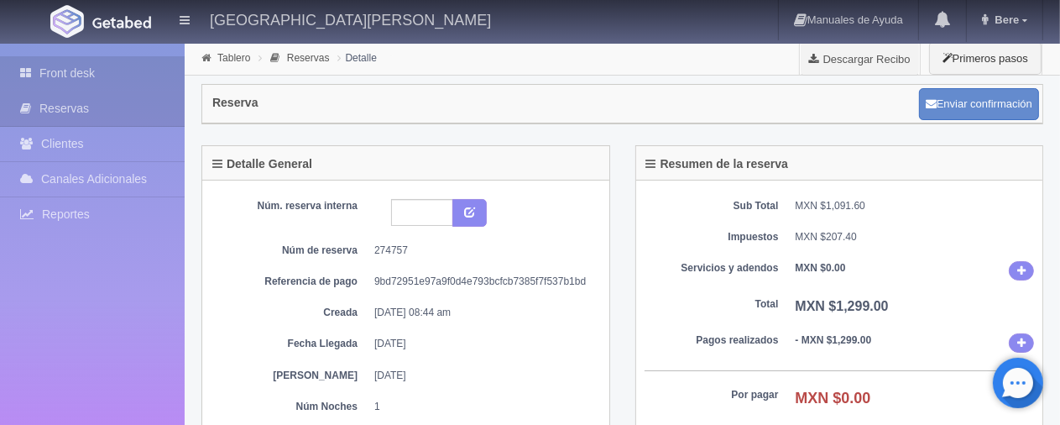
click at [40, 65] on link "Front desk" at bounding box center [92, 73] width 185 height 34
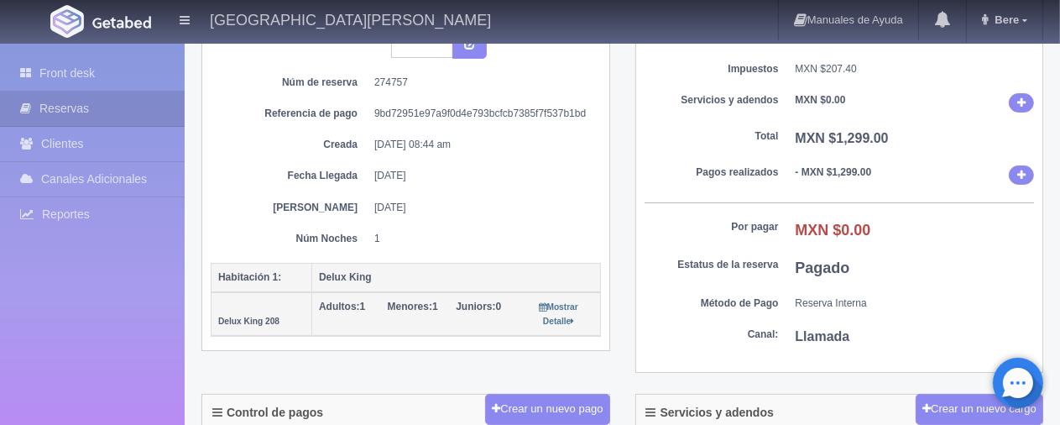
scroll to position [504, 0]
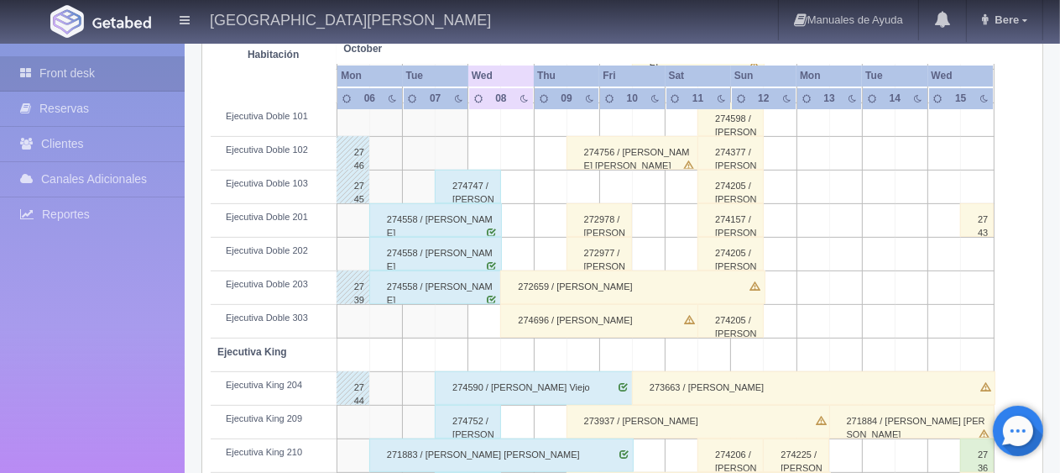
scroll to position [336, 0]
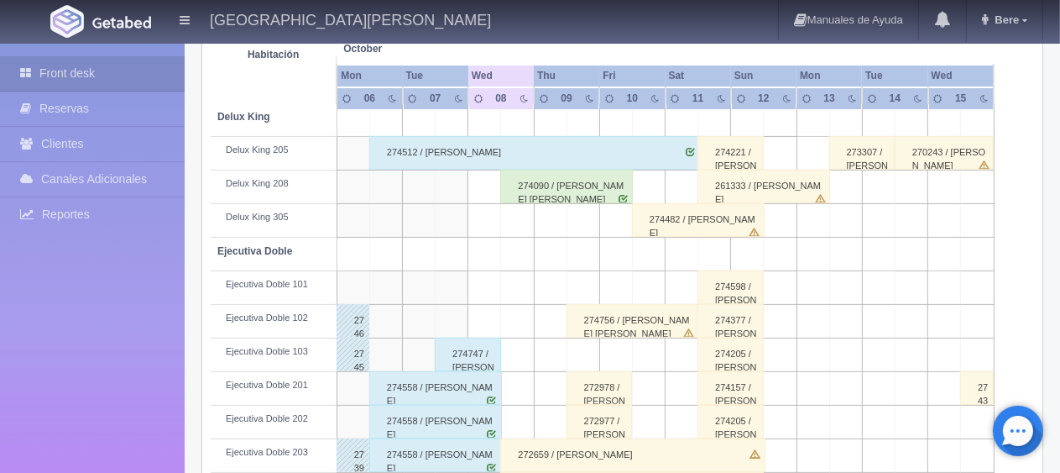
click at [461, 364] on div "274747 / Juan Ramón Pérez Vázquez ." at bounding box center [468, 354] width 66 height 34
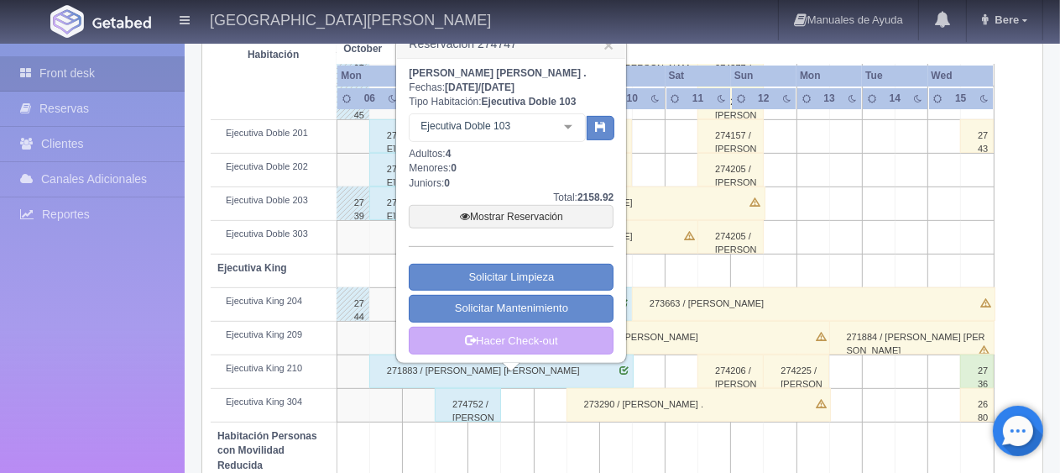
scroll to position [672, 0]
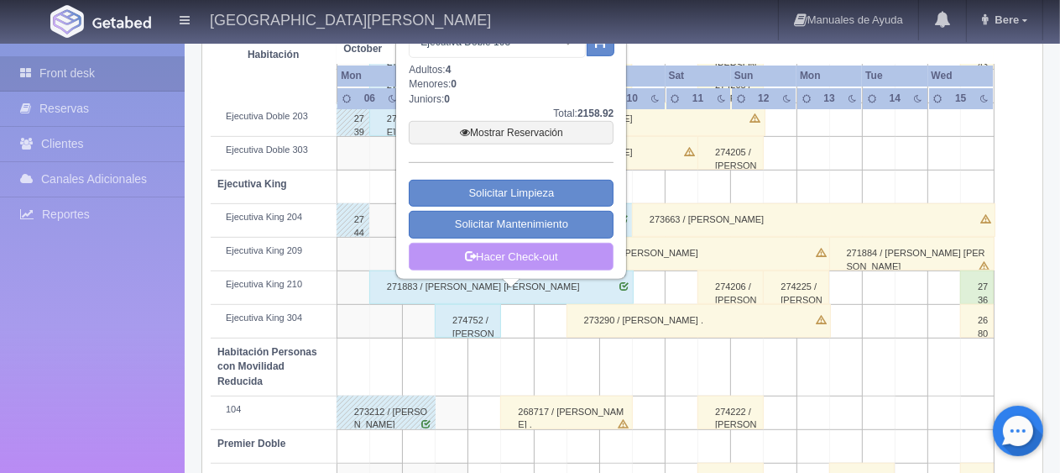
click at [560, 254] on link "Hacer Check-out" at bounding box center [511, 257] width 205 height 29
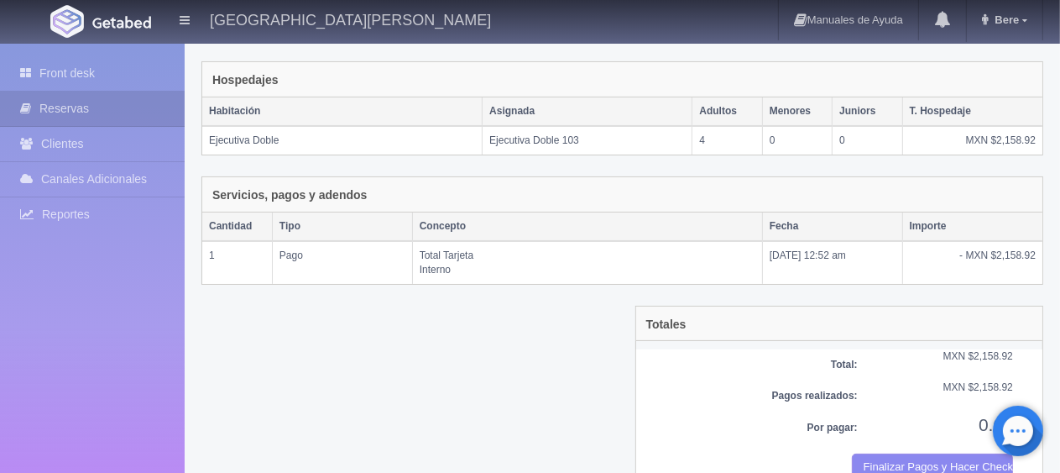
scroll to position [283, 0]
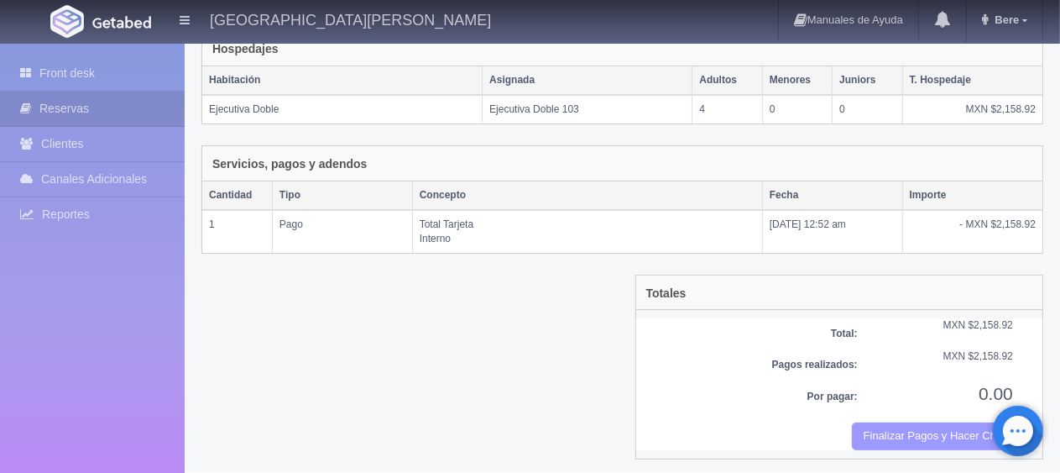
click at [932, 422] on button "Finalizar Pagos y Hacer Checkout" at bounding box center [932, 436] width 161 height 28
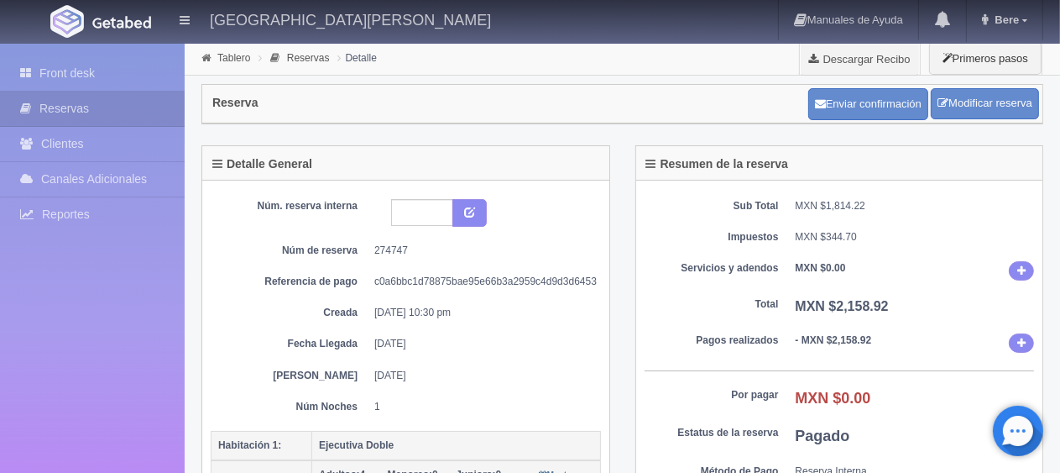
scroll to position [84, 0]
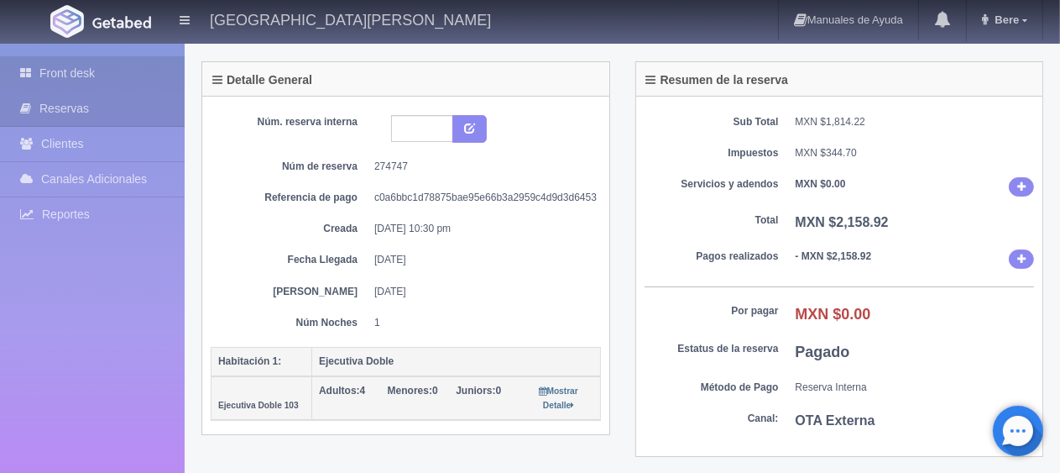
click at [79, 69] on link "Front desk" at bounding box center [92, 73] width 185 height 34
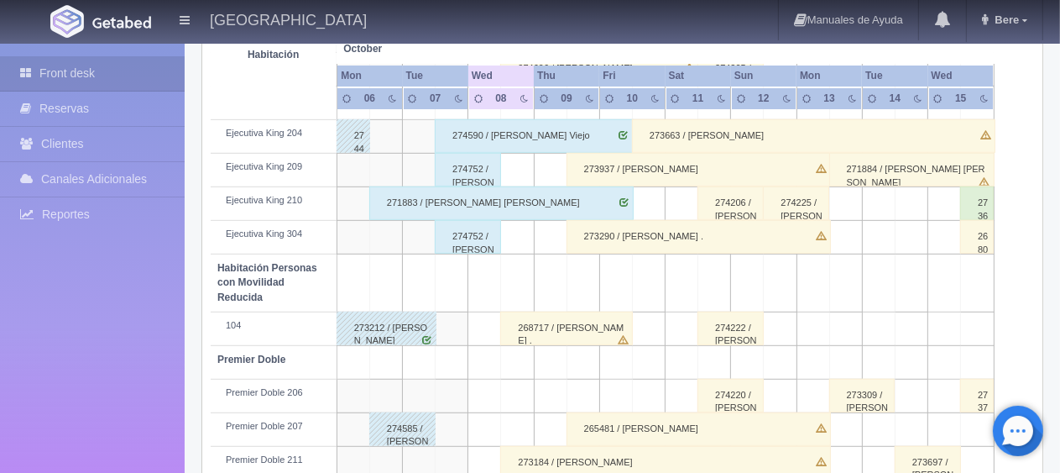
scroll to position [895, 0]
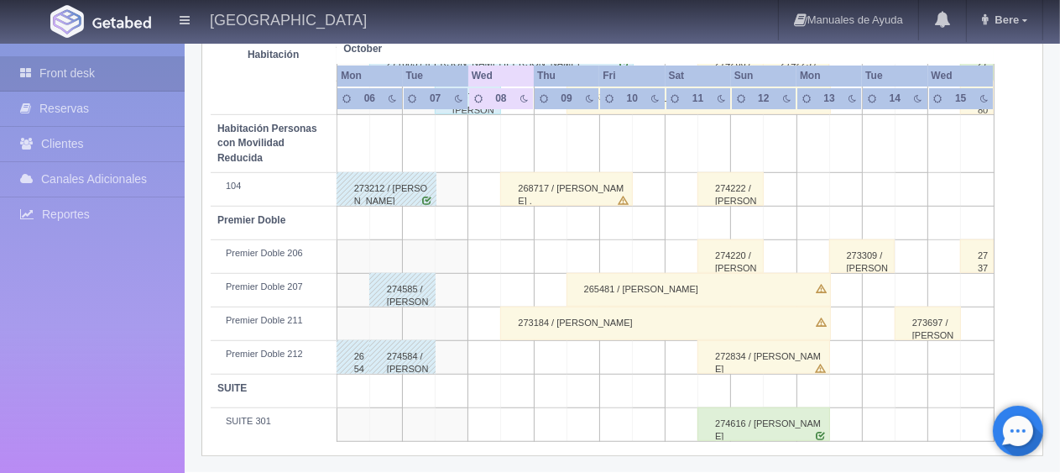
click at [563, 329] on div "273184 / [PERSON_NAME]" at bounding box center [665, 323] width 331 height 34
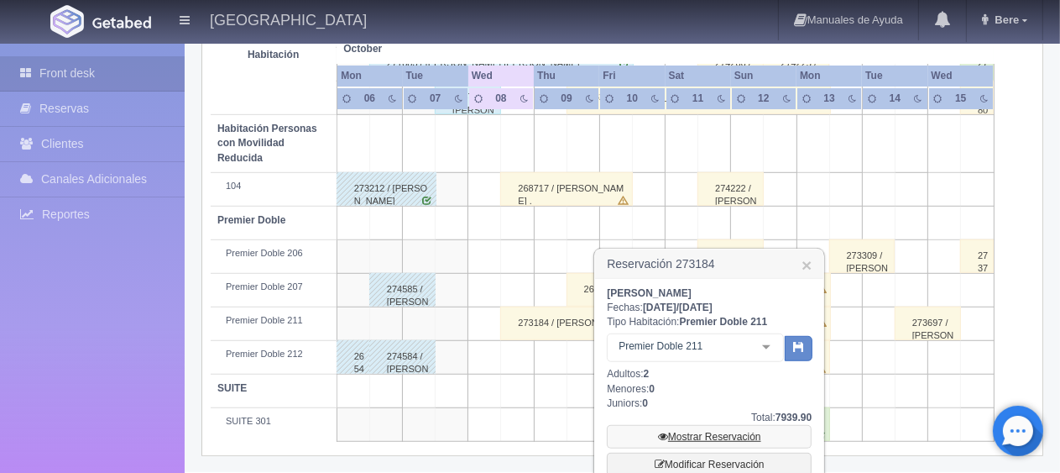
click at [711, 431] on link "Mostrar Reservación" at bounding box center [709, 437] width 205 height 24
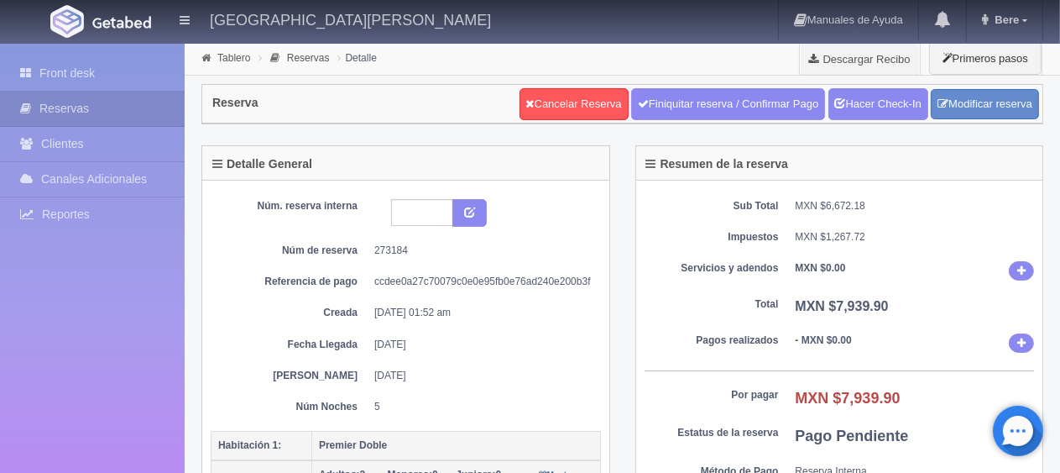
scroll to position [84, 0]
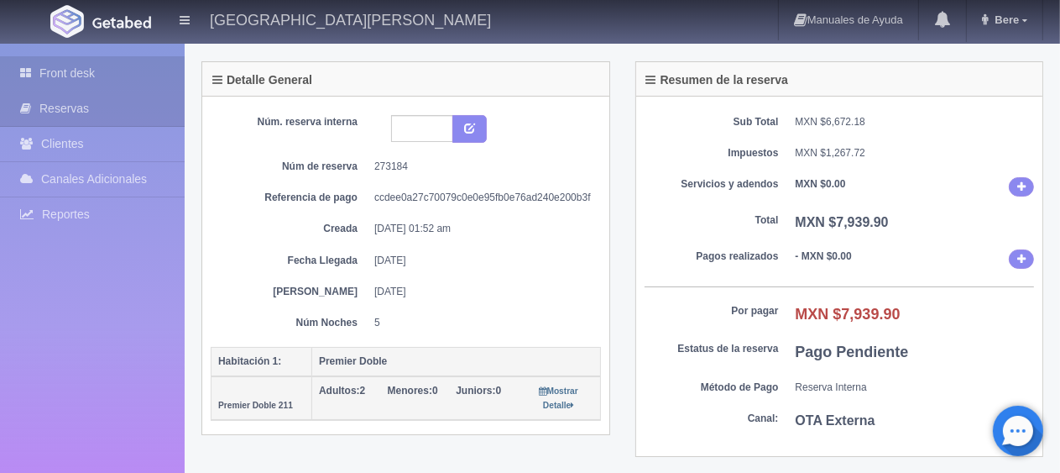
click at [86, 72] on link "Front desk" at bounding box center [92, 73] width 185 height 34
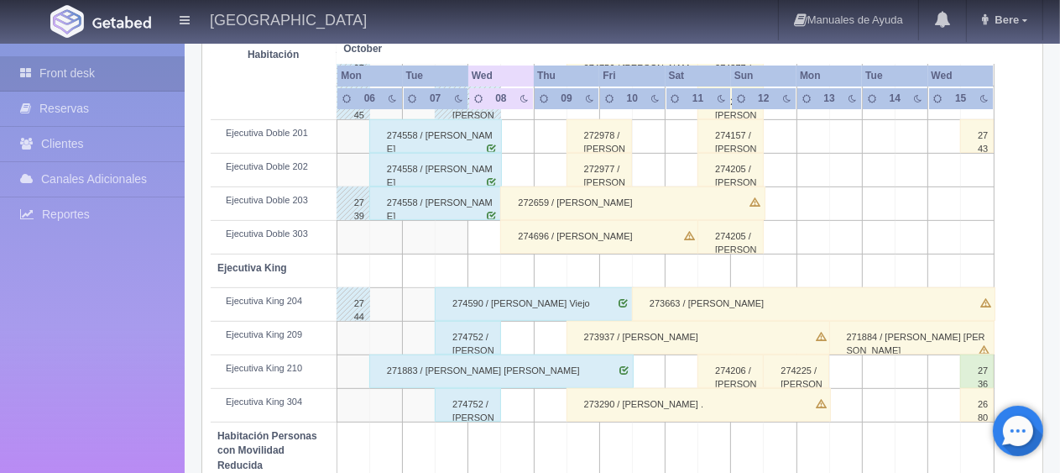
scroll to position [895, 0]
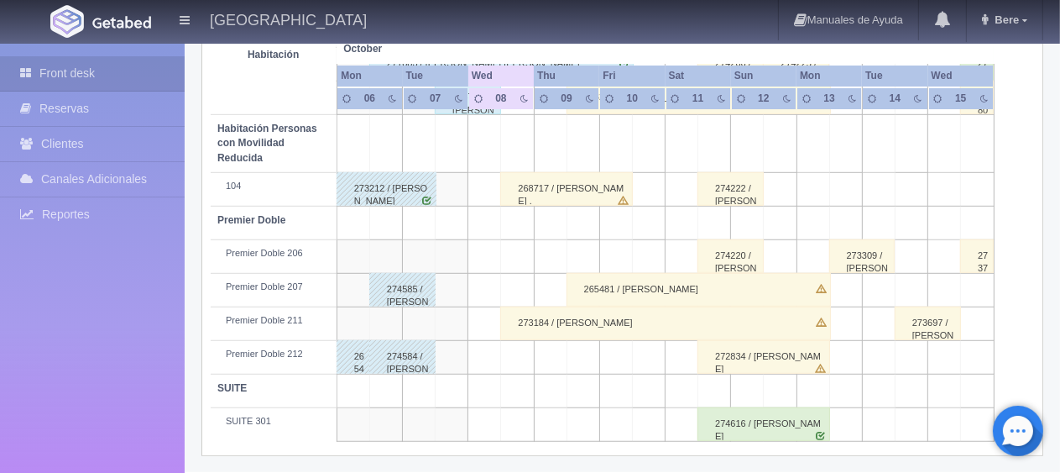
click at [555, 180] on div "268717 / [PERSON_NAME] ." at bounding box center [566, 189] width 133 height 34
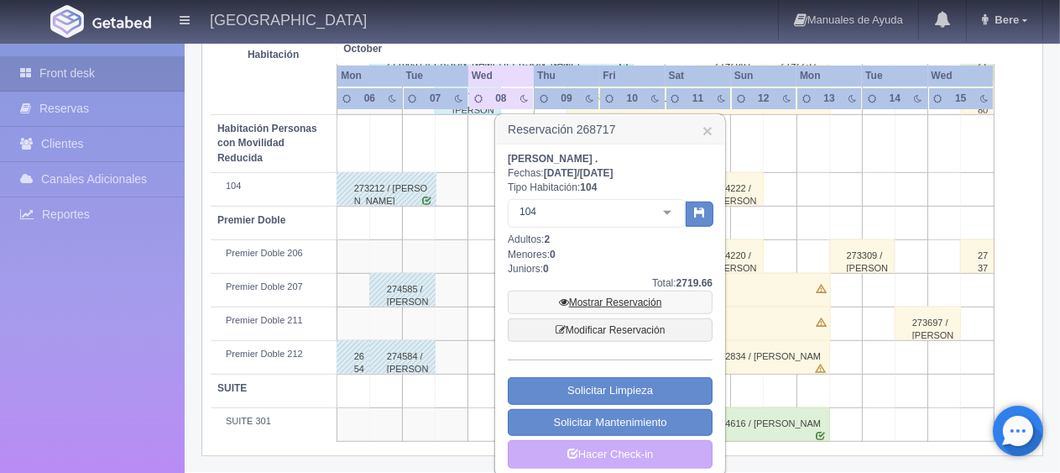
click at [637, 294] on link "Mostrar Reservación" at bounding box center [610, 302] width 205 height 24
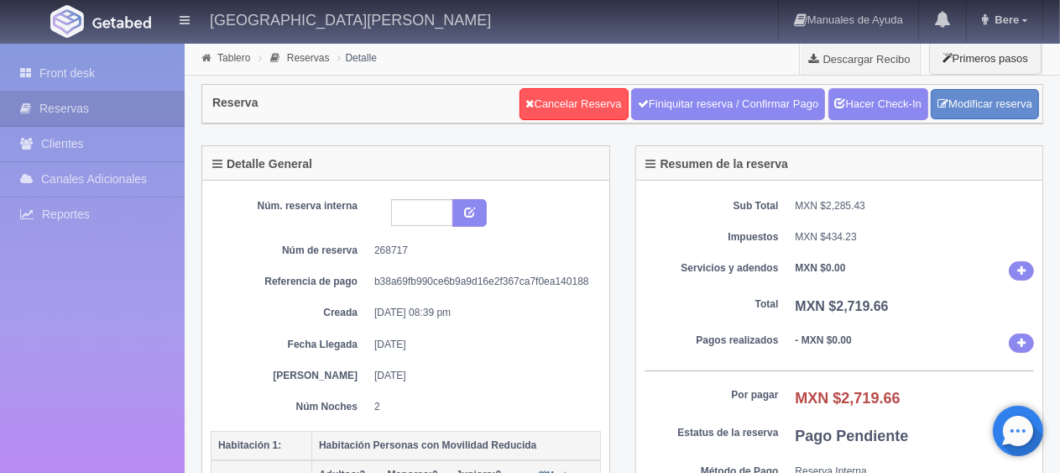
click at [70, 45] on div "Front desk Reservas Clientes Canales Adicionales [GEOGRAPHIC_DATA] Reportes Rep…" at bounding box center [92, 280] width 185 height 473
click at [59, 69] on link "Front desk" at bounding box center [92, 73] width 185 height 34
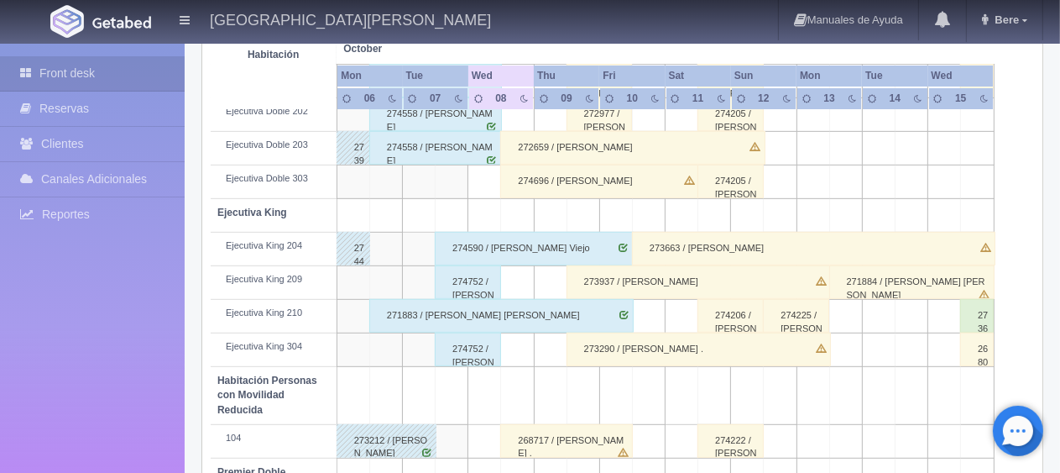
scroll to position [559, 0]
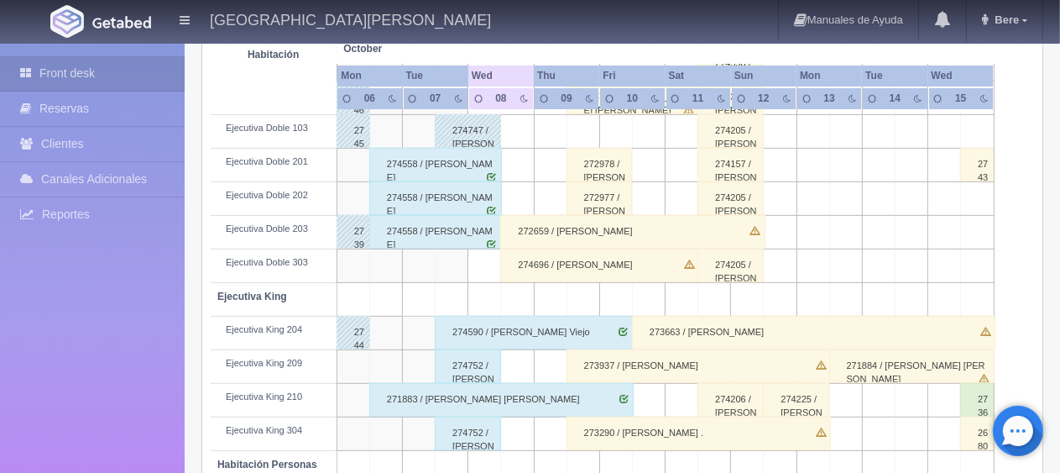
click at [566, 257] on div "274696 / Silveria Fernandez" at bounding box center [599, 265] width 198 height 34
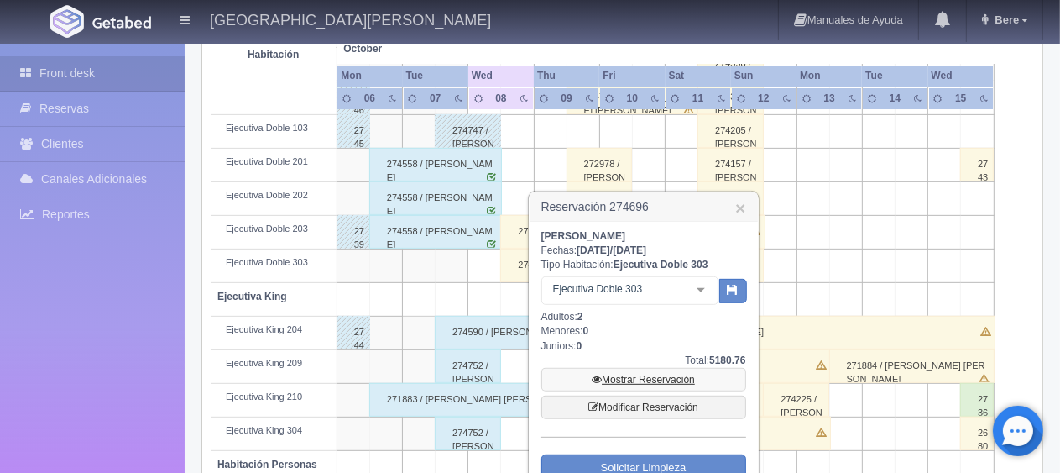
click at [662, 376] on link "Mostrar Reservación" at bounding box center [643, 380] width 205 height 24
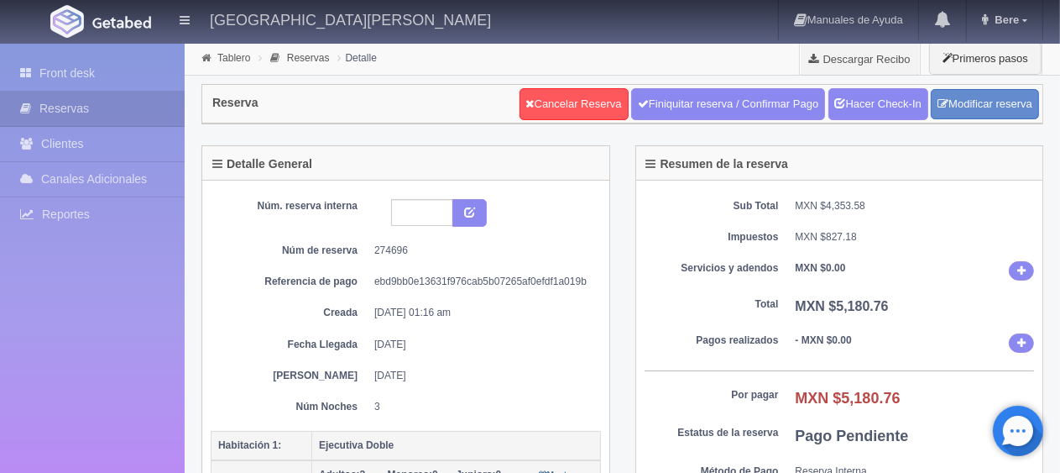
scroll to position [168, 0]
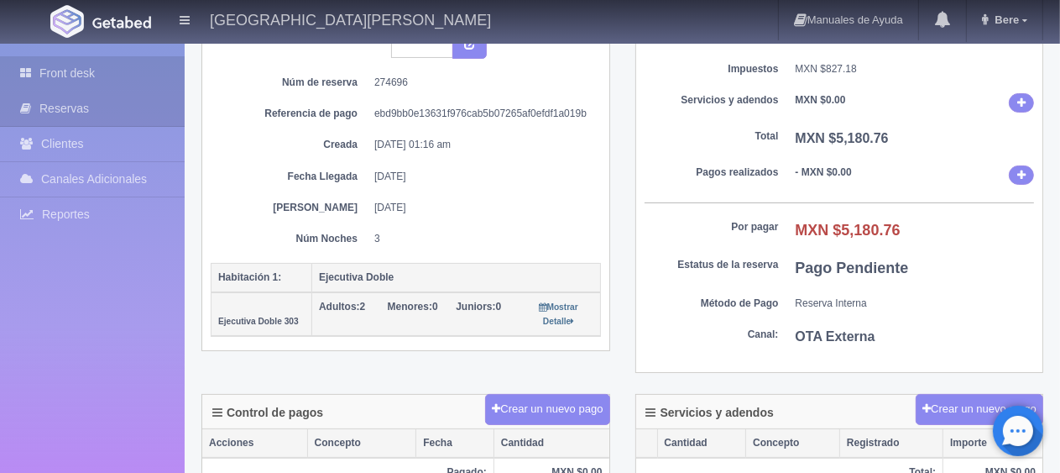
click at [80, 71] on link "Front desk" at bounding box center [92, 73] width 185 height 34
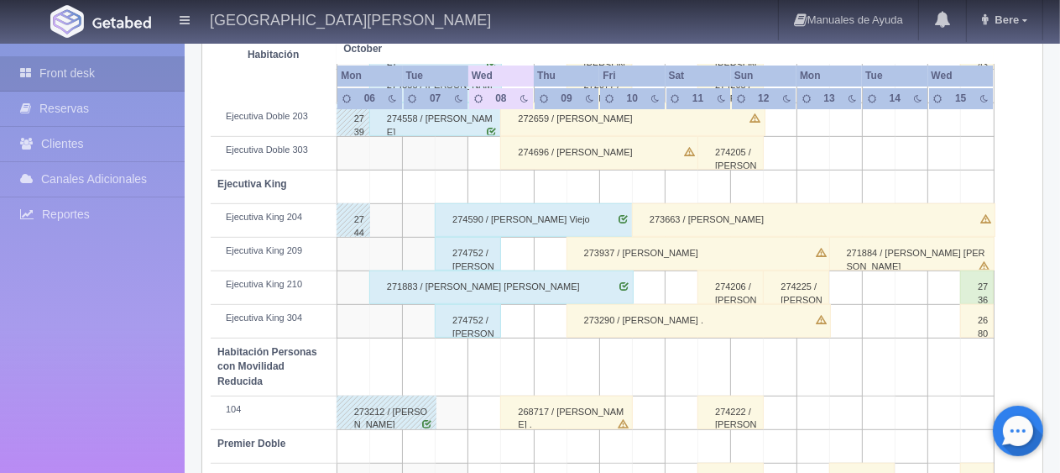
scroll to position [504, 0]
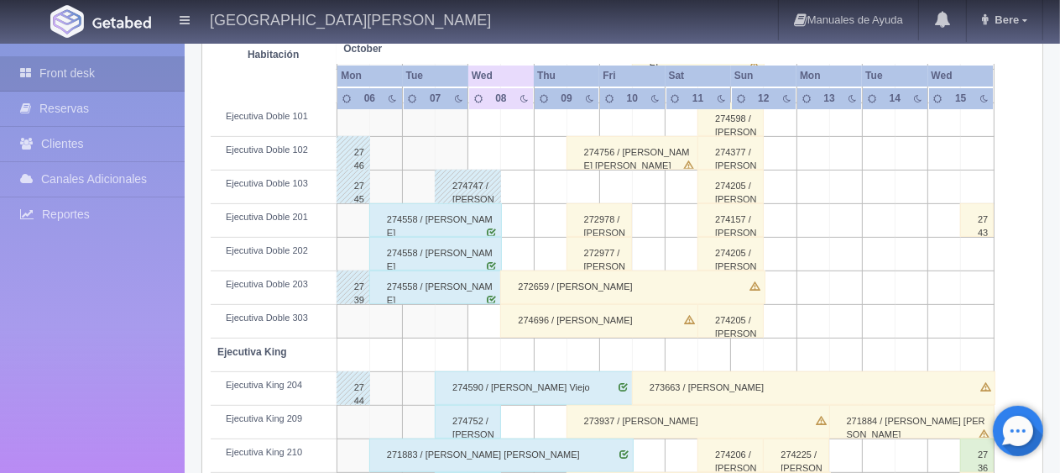
click at [549, 287] on div "272659 / [PERSON_NAME]" at bounding box center [632, 287] width 264 height 34
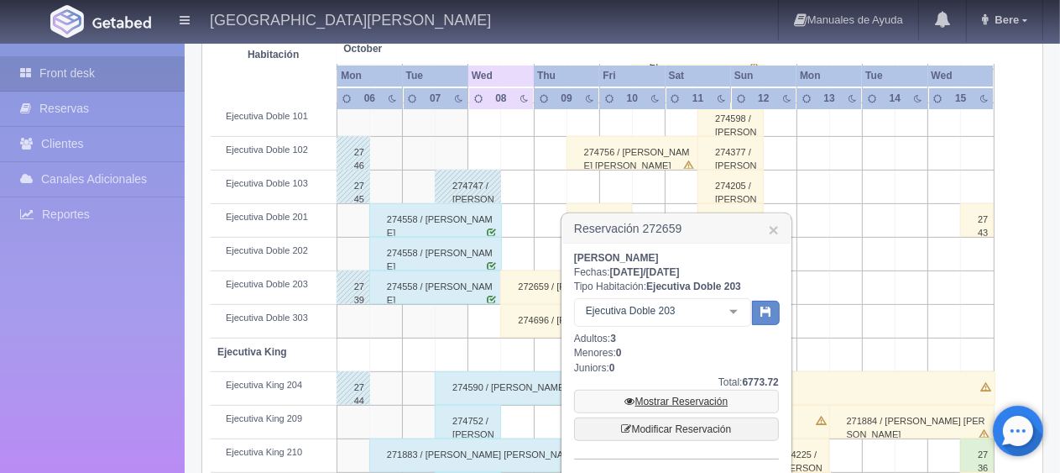
click at [638, 400] on link "Mostrar Reservación" at bounding box center [676, 402] width 205 height 24
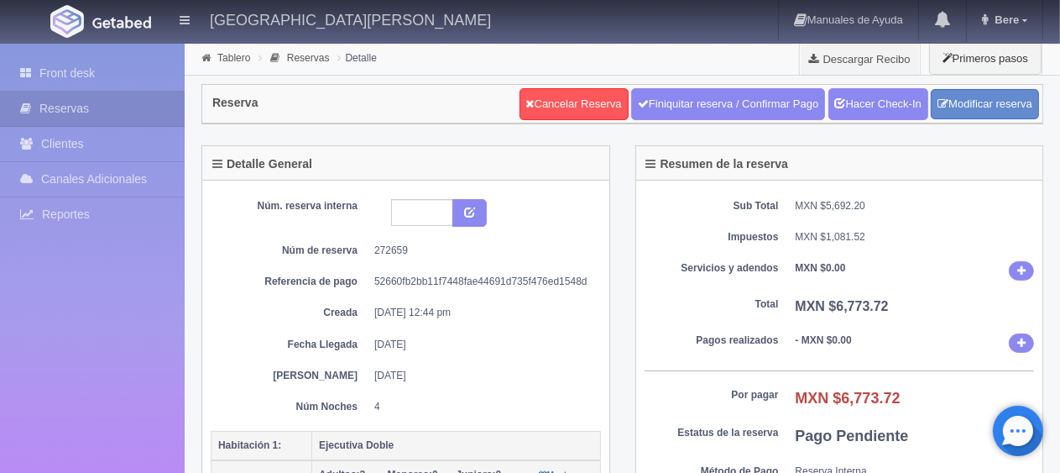
scroll to position [252, 0]
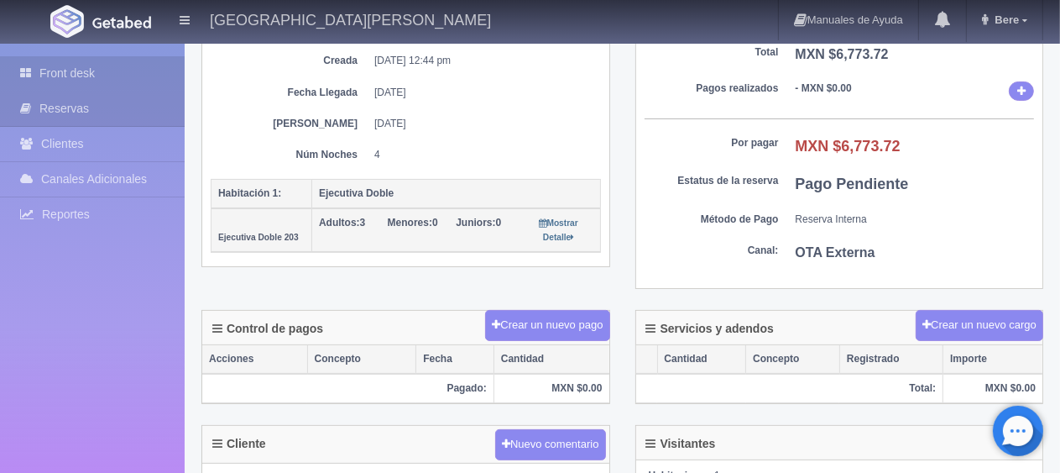
click at [74, 71] on link "Front desk" at bounding box center [92, 73] width 185 height 34
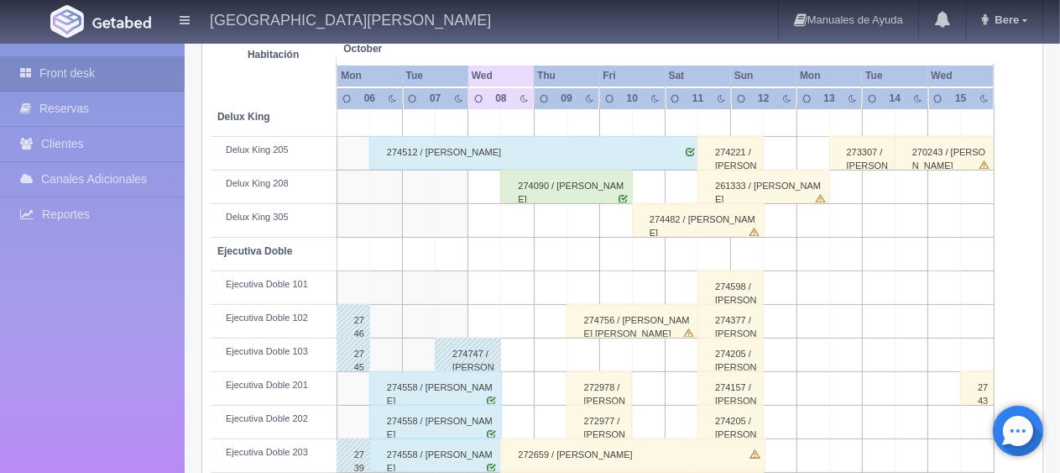
scroll to position [252, 0]
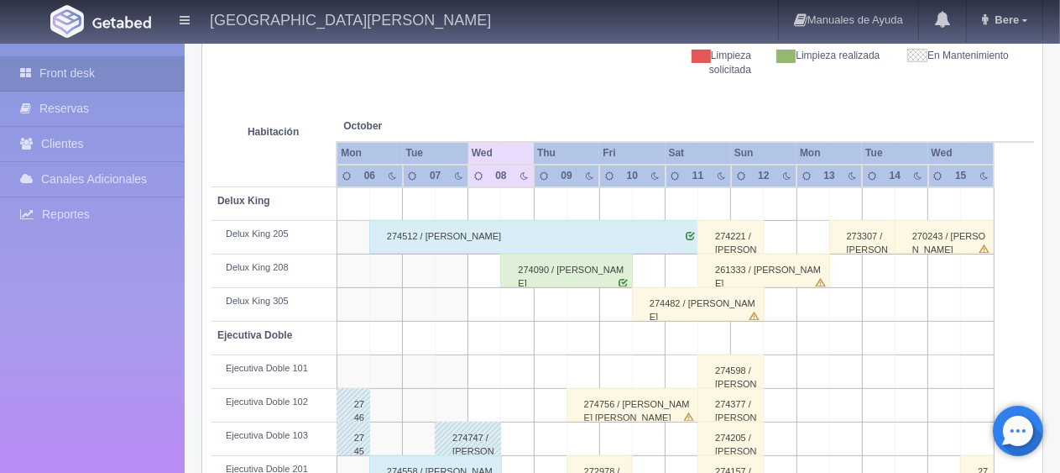
click at [545, 267] on div "274090 / [PERSON_NAME]" at bounding box center [566, 271] width 133 height 34
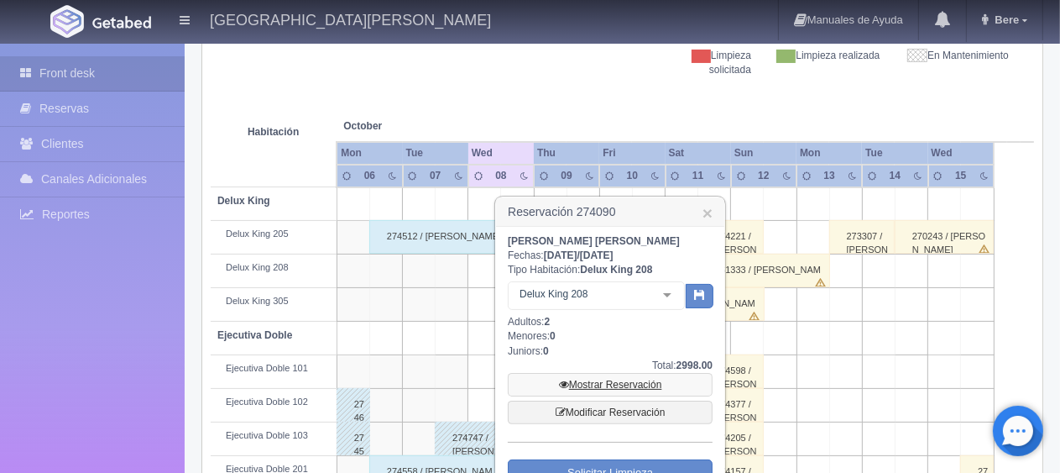
drag, startPoint x: 610, startPoint y: 379, endPoint x: 588, endPoint y: 264, distance: 117.2
click at [609, 379] on link "Mostrar Reservación" at bounding box center [610, 385] width 205 height 24
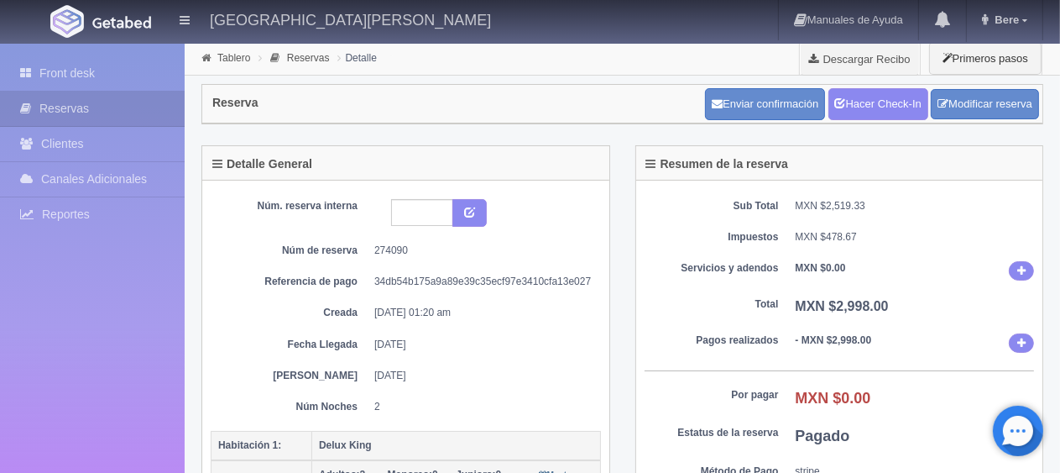
scroll to position [168, 0]
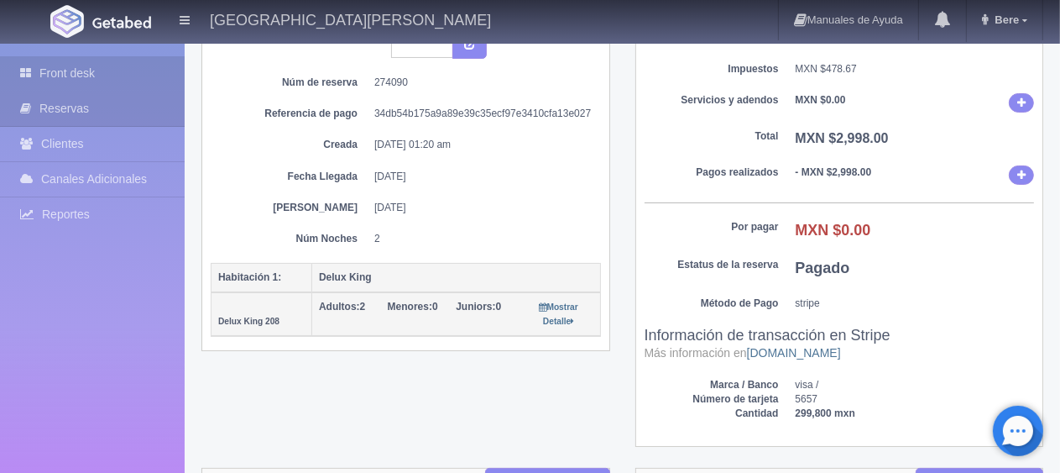
click at [80, 56] on link "Front desk" at bounding box center [92, 73] width 185 height 34
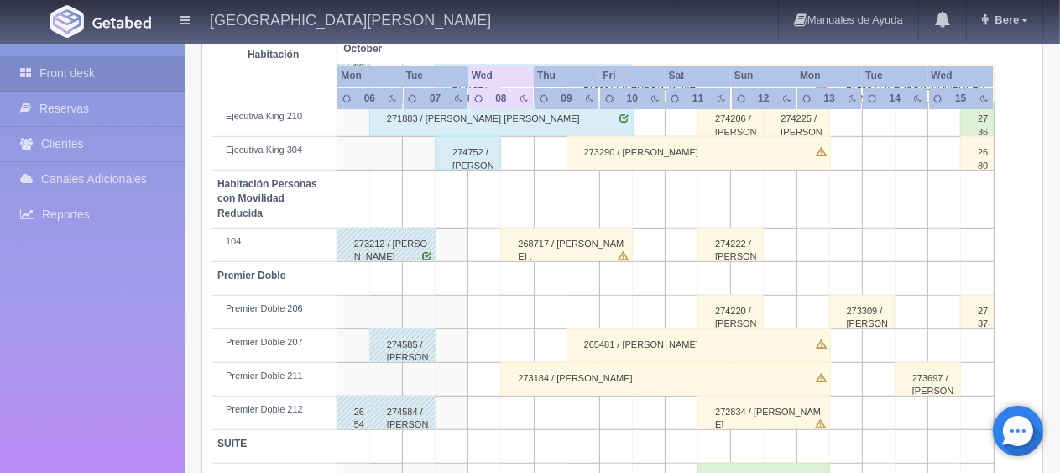
scroll to position [895, 0]
